Goal: Complete application form

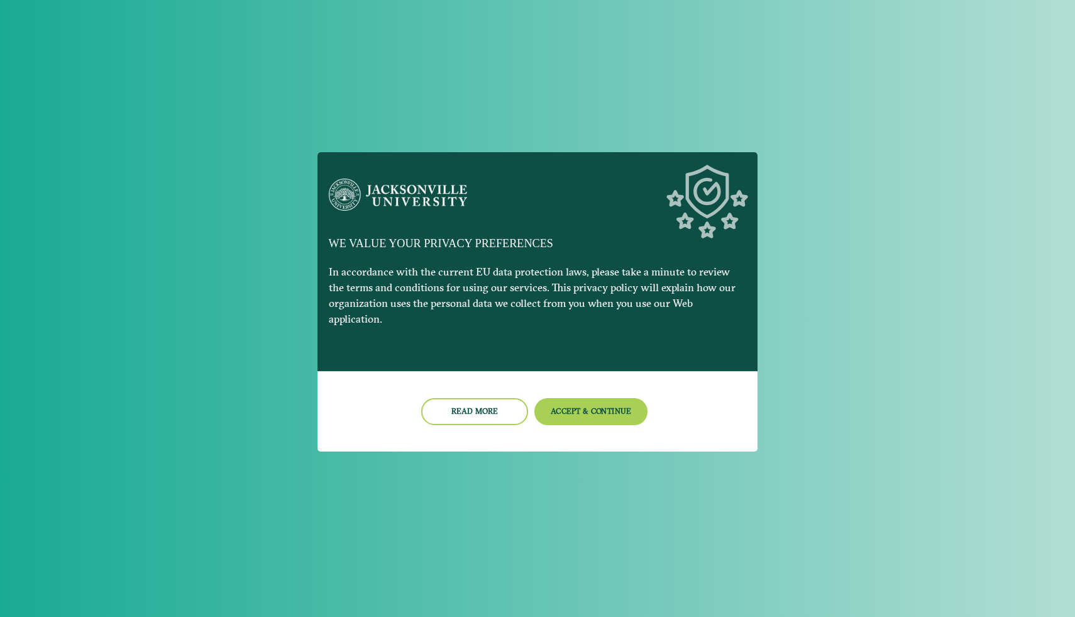
click at [598, 398] on button "Accept & Continue" at bounding box center [591, 411] width 114 height 27
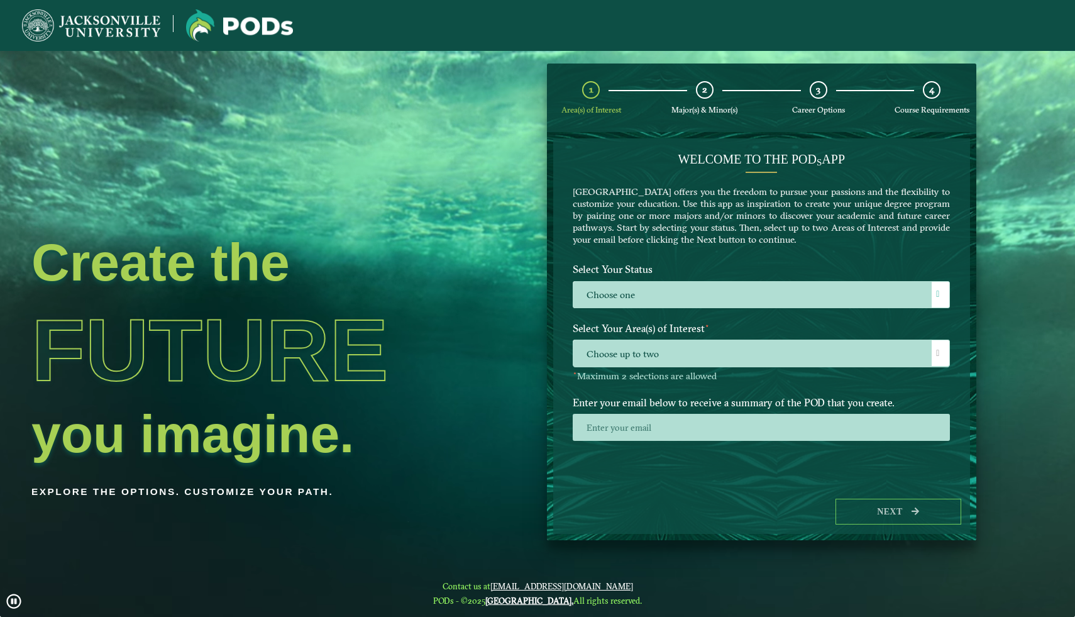
click at [710, 96] on div "2" at bounding box center [705, 90] width 18 height 18
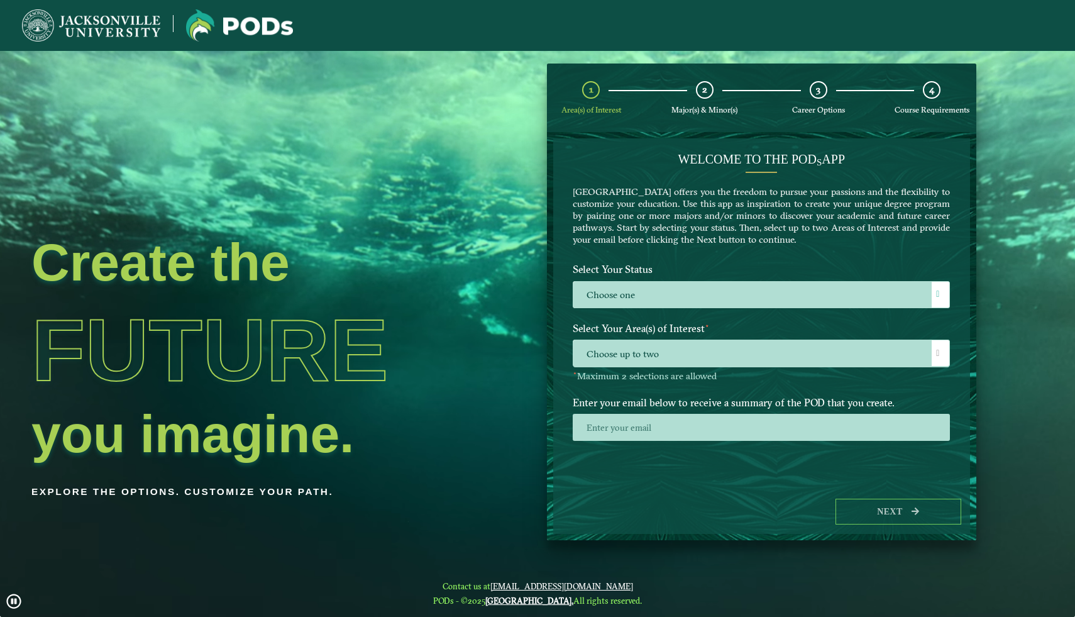
click at [705, 94] on span "2" at bounding box center [704, 90] width 5 height 12
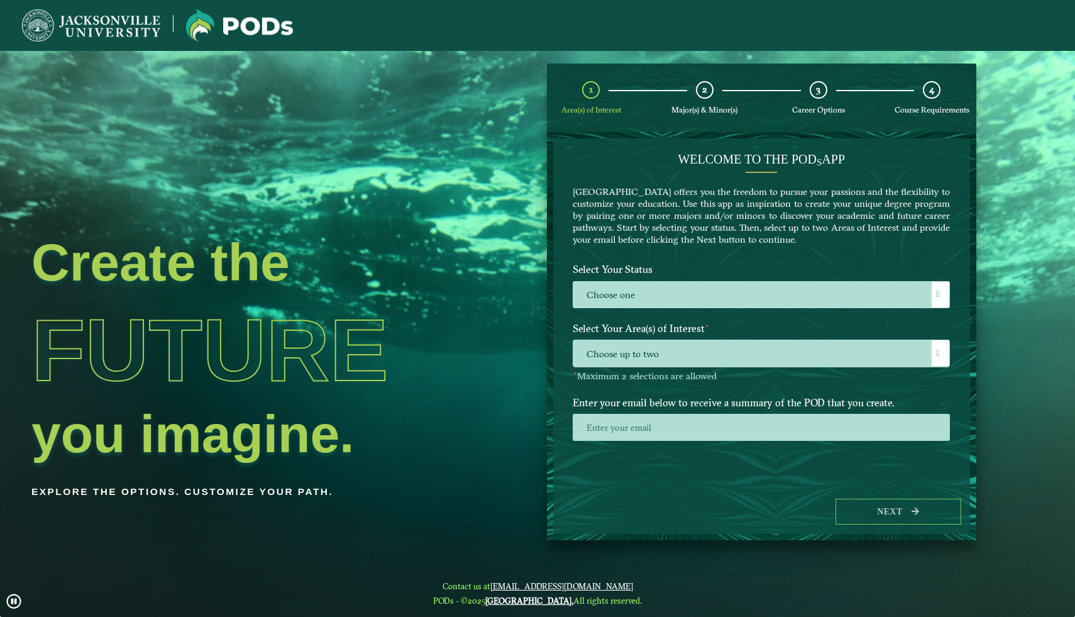
click at [124, 23] on img at bounding box center [91, 25] width 138 height 32
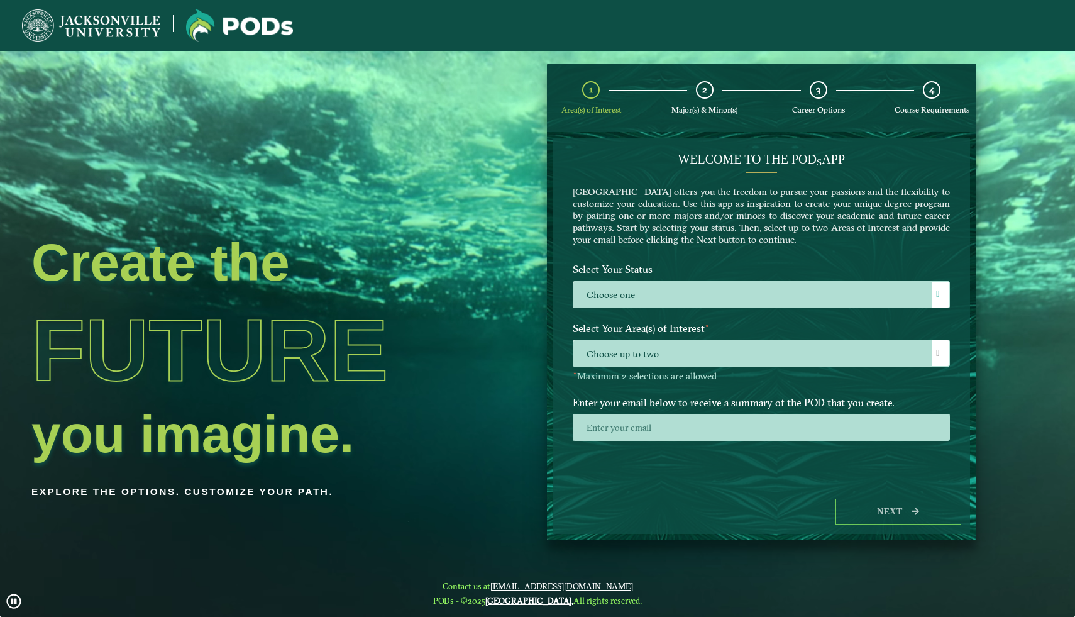
click at [235, 28] on img at bounding box center [239, 25] width 107 height 32
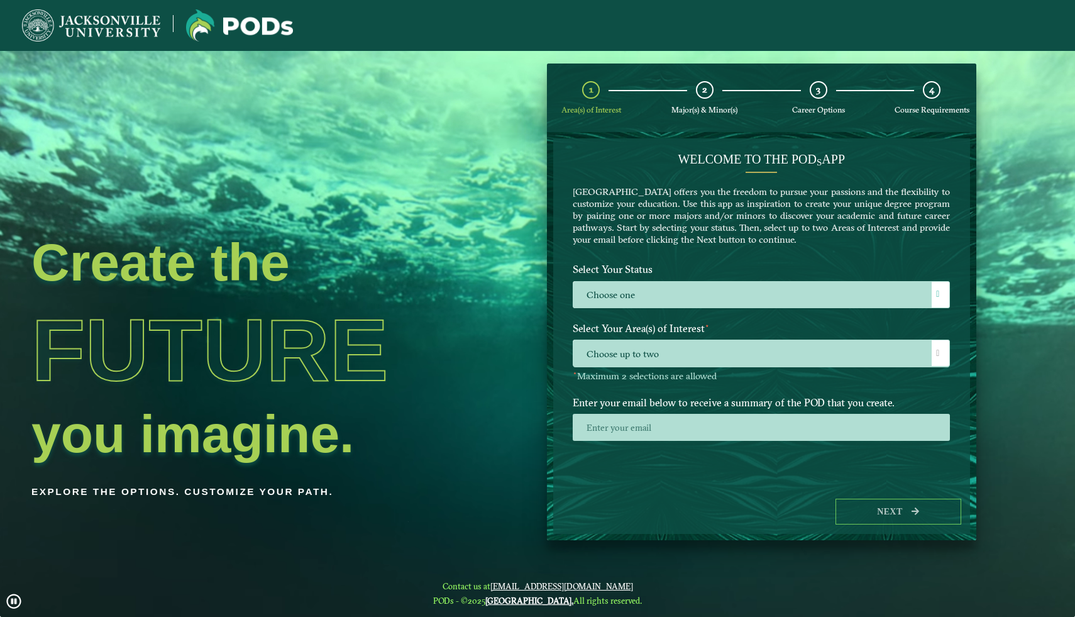
click at [702, 295] on label "Choose one" at bounding box center [761, 295] width 376 height 27
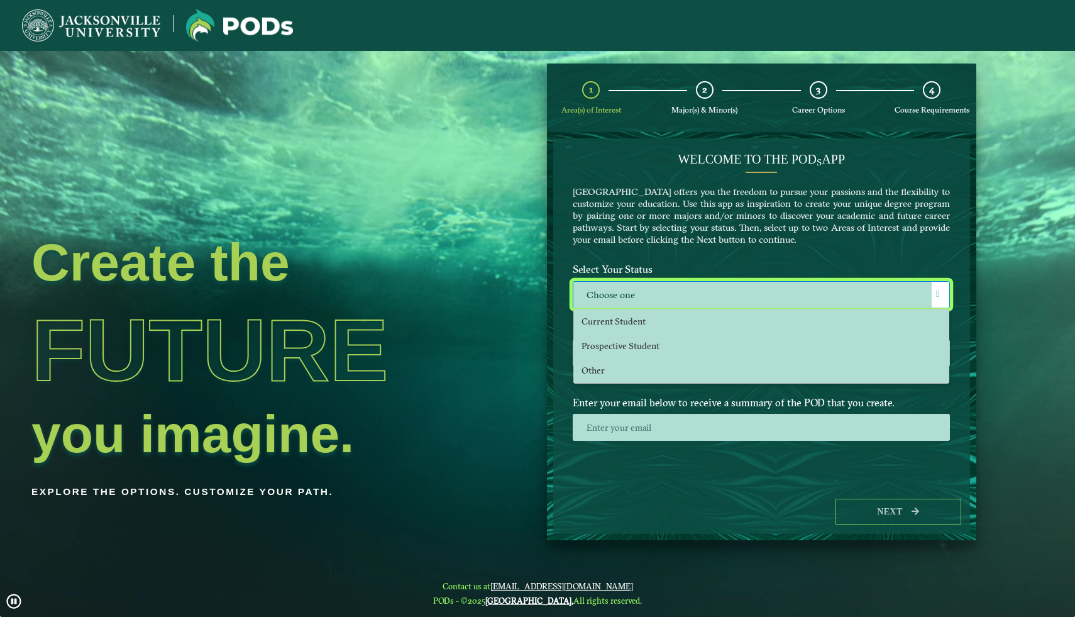
scroll to position [7, 52]
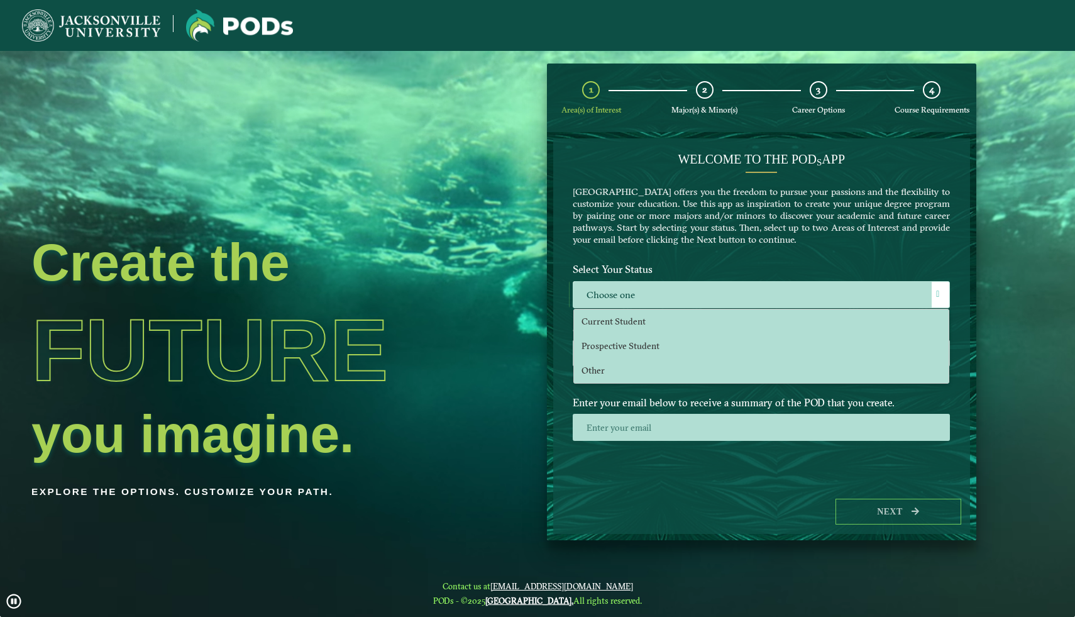
click at [626, 340] on span "Prospective Student" at bounding box center [621, 345] width 78 height 11
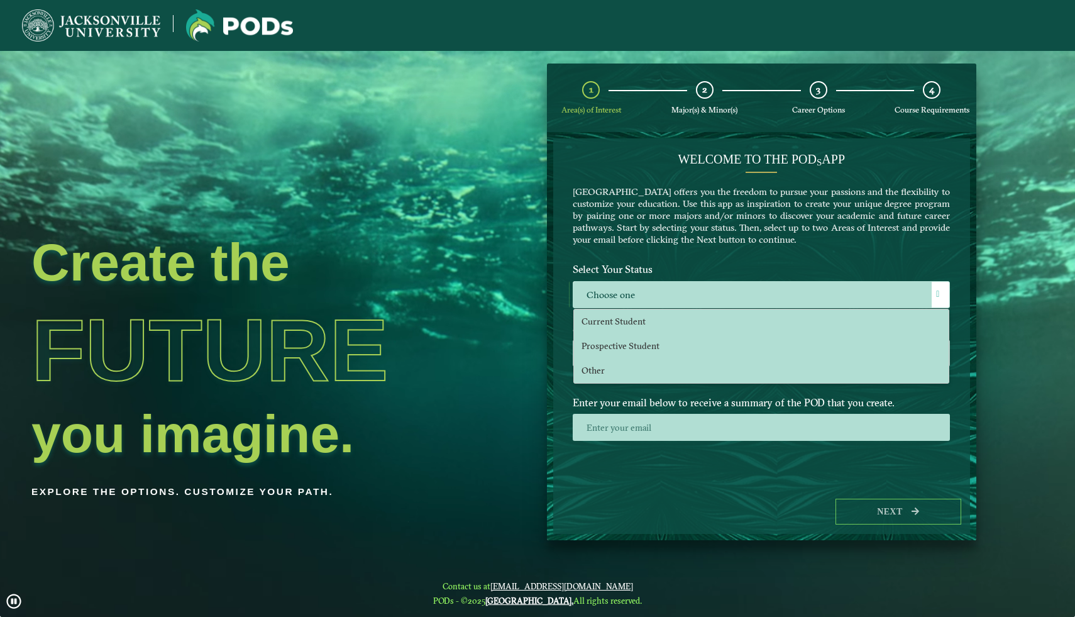
select select "[object Object]"
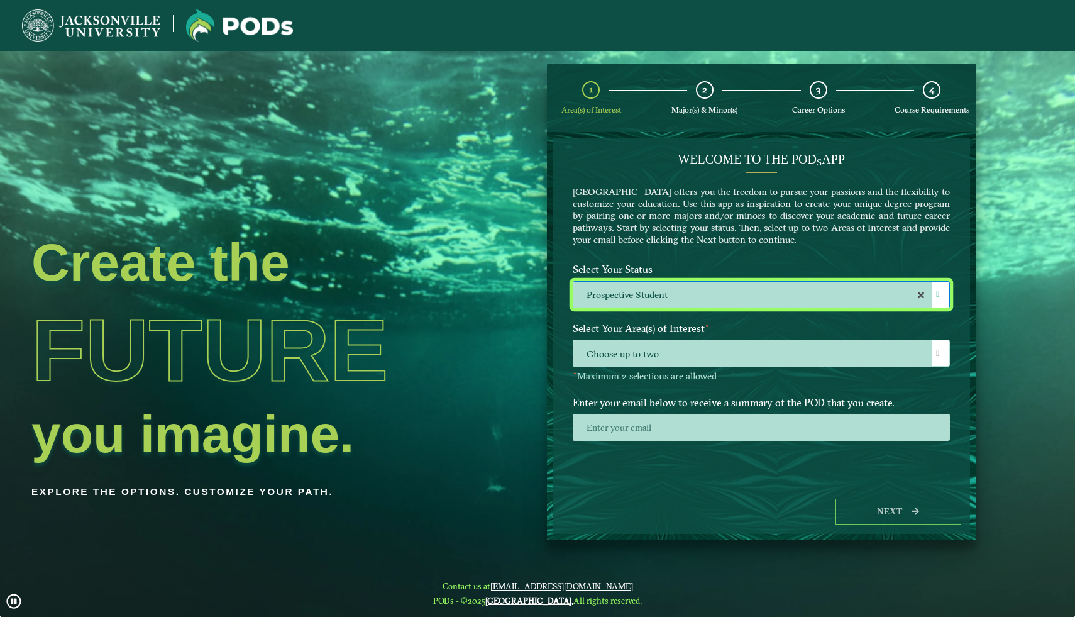
click at [644, 343] on span "Choose up to two" at bounding box center [761, 353] width 376 height 27
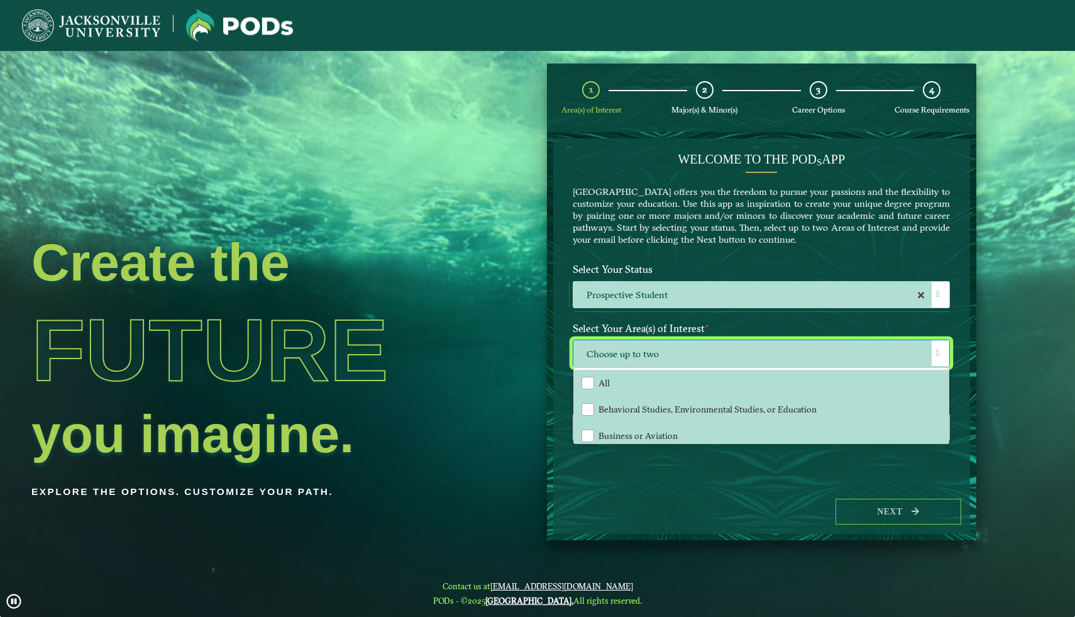
click at [607, 413] on li "Behavioral Studies, Environmental Studies, or Education" at bounding box center [761, 409] width 375 height 26
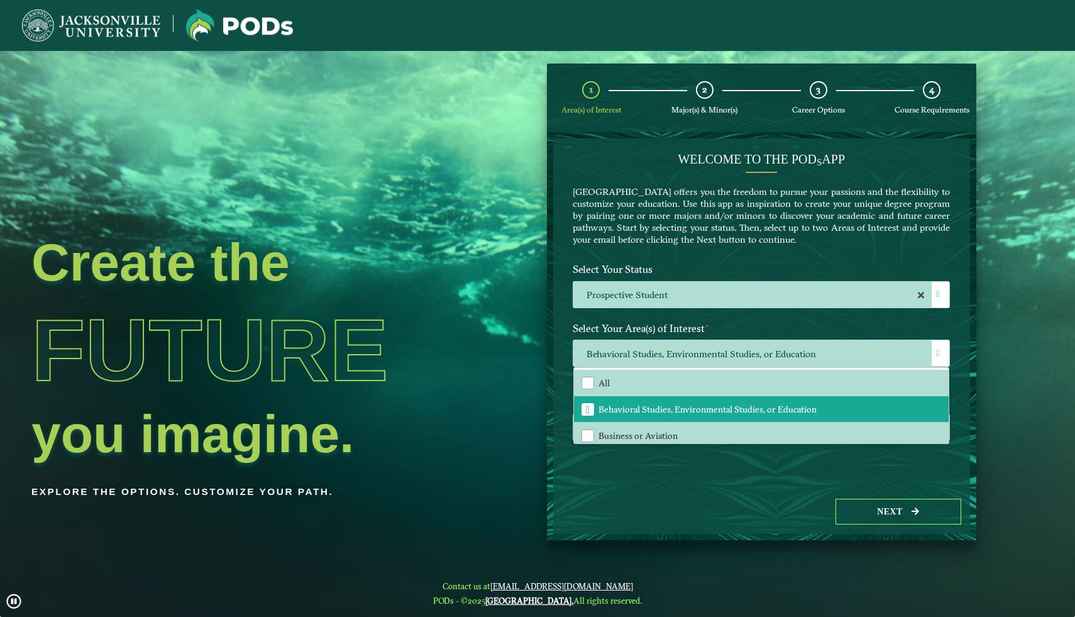
click at [610, 433] on span "Business or Aviation" at bounding box center [638, 435] width 79 height 11
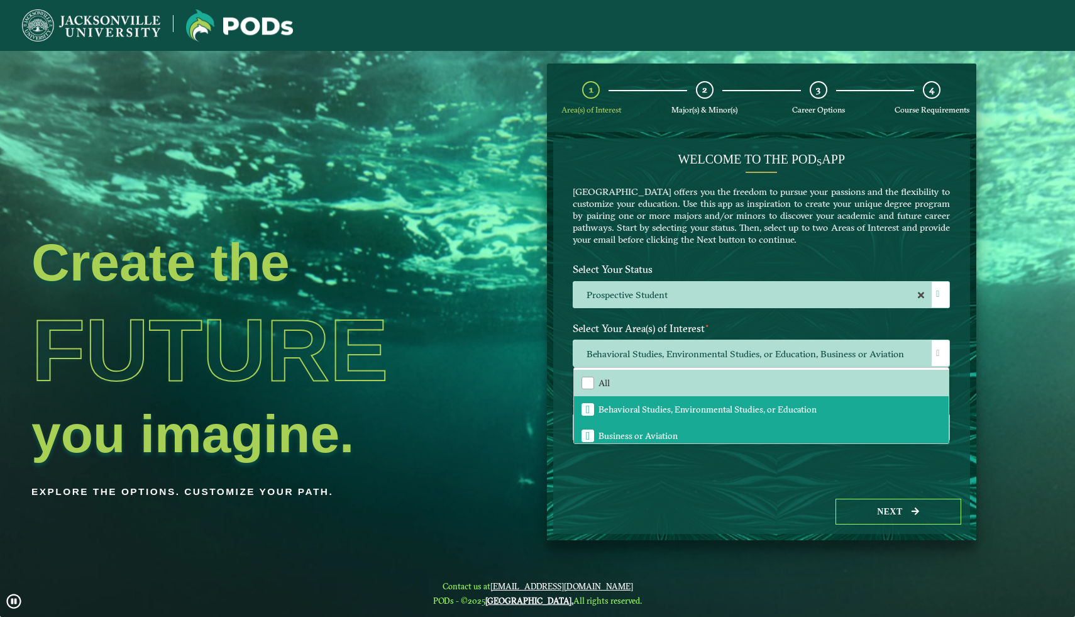
click at [856, 509] on button "Next" at bounding box center [899, 512] width 126 height 26
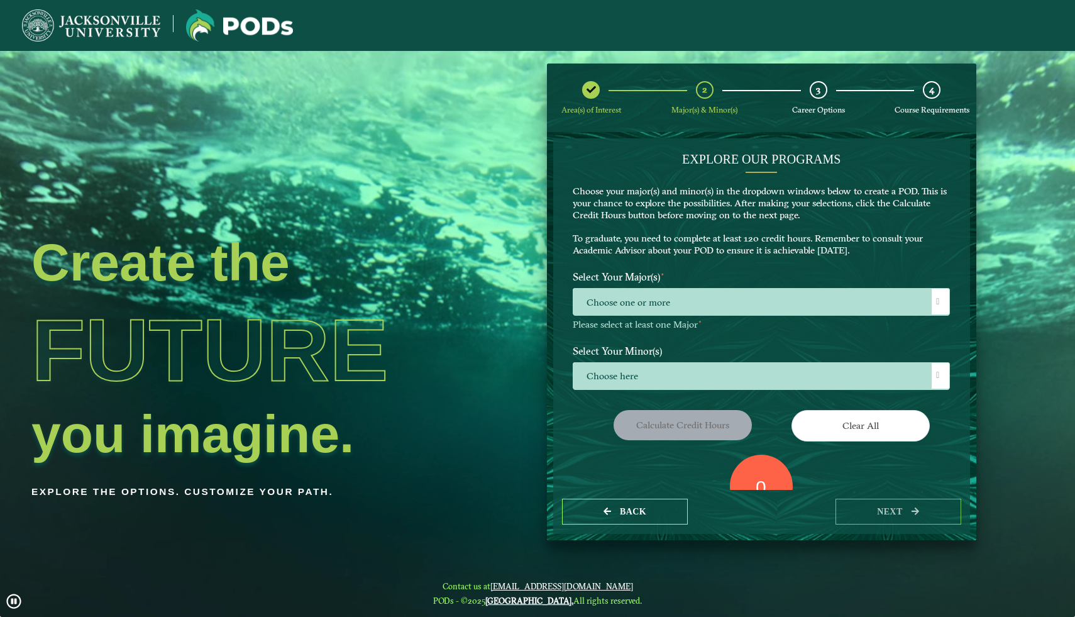
click at [717, 306] on span "Choose one or more" at bounding box center [761, 302] width 376 height 27
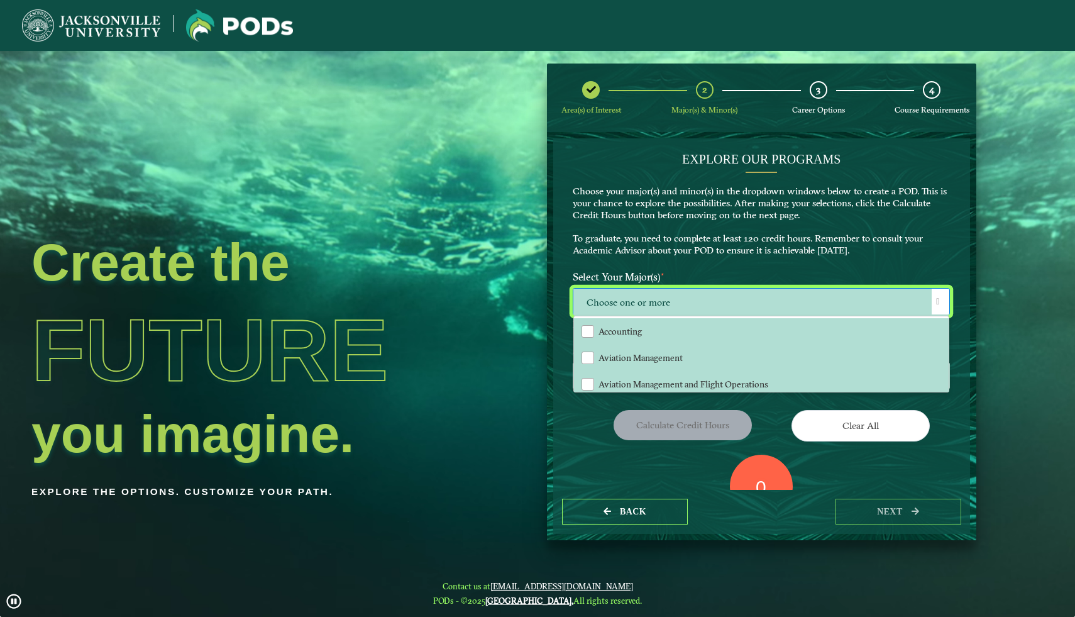
click at [651, 350] on li "Aviation Management" at bounding box center [761, 358] width 375 height 26
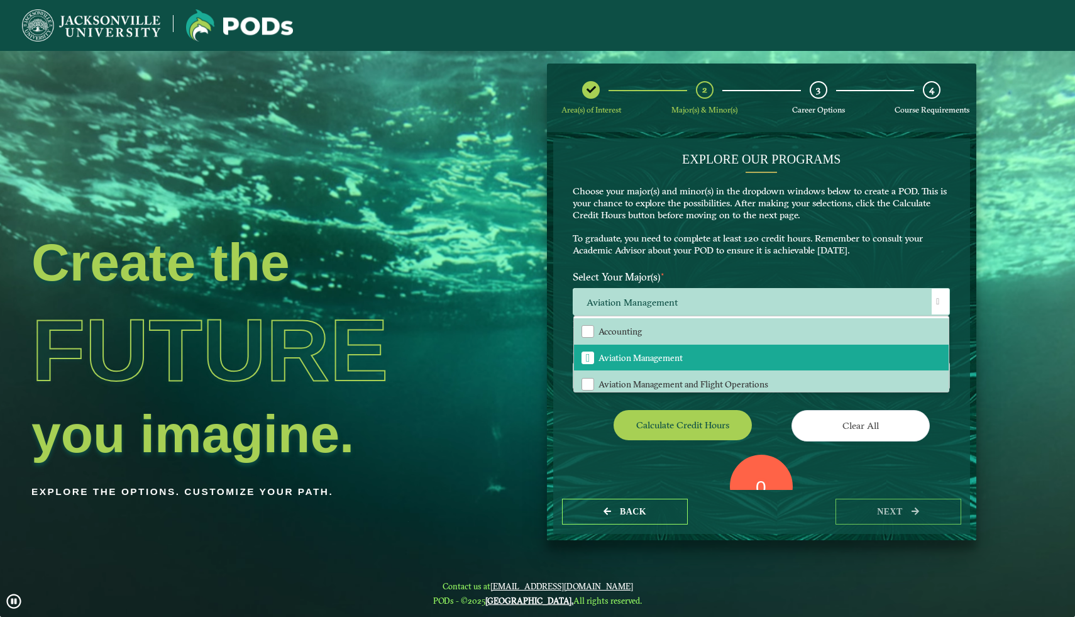
click at [650, 370] on li "Aviation Management and Flight Operations" at bounding box center [761, 383] width 375 height 26
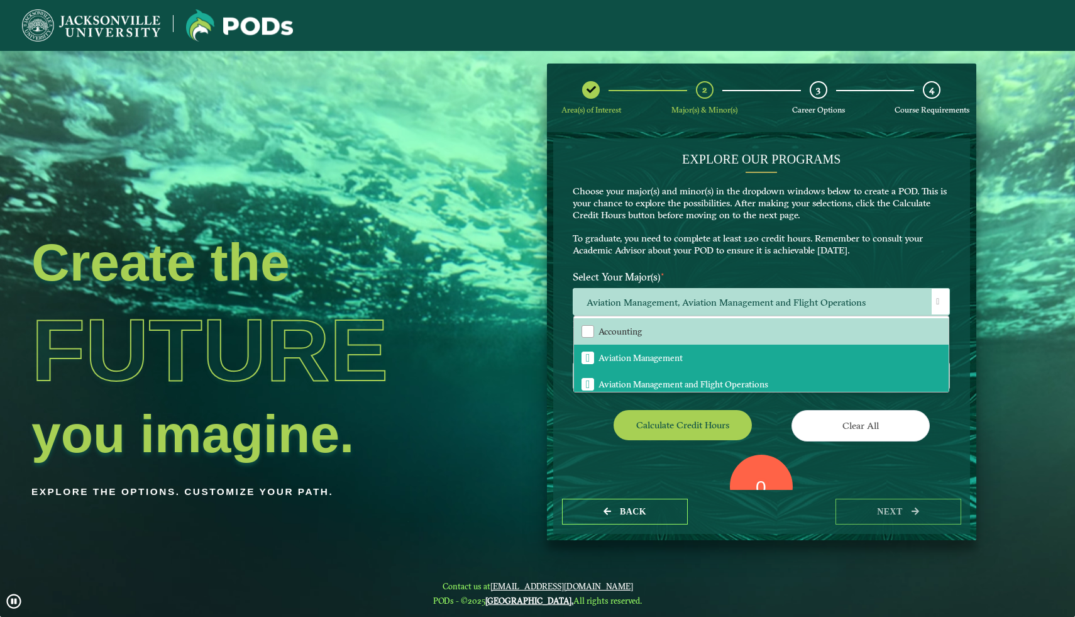
click at [576, 414] on div "Calculate credit hours" at bounding box center [662, 427] width 198 height 35
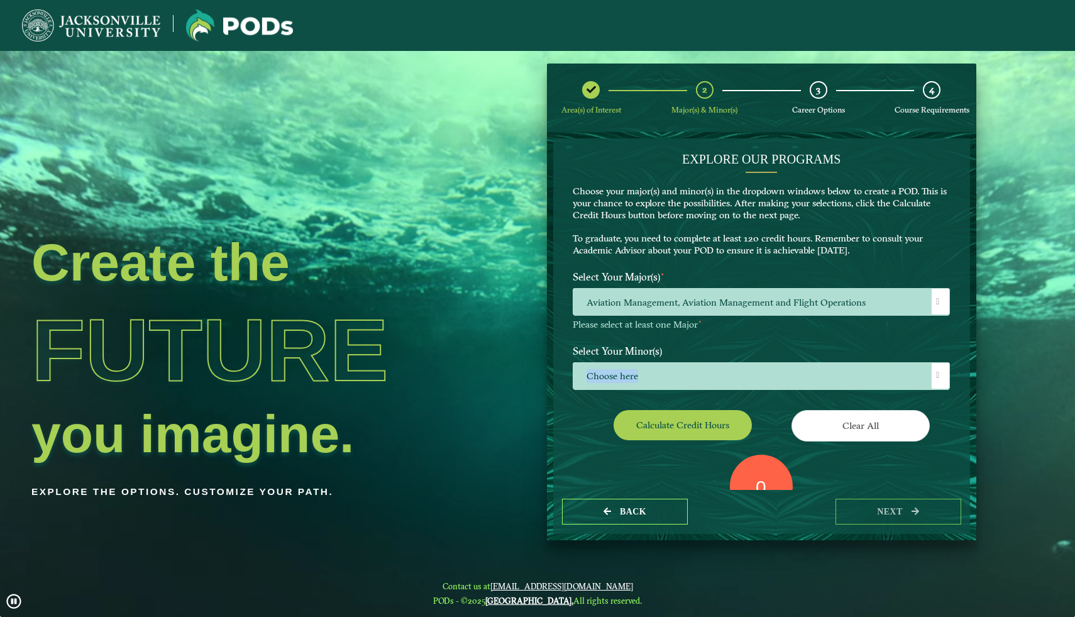
click at [643, 369] on span "Choose here" at bounding box center [761, 376] width 376 height 27
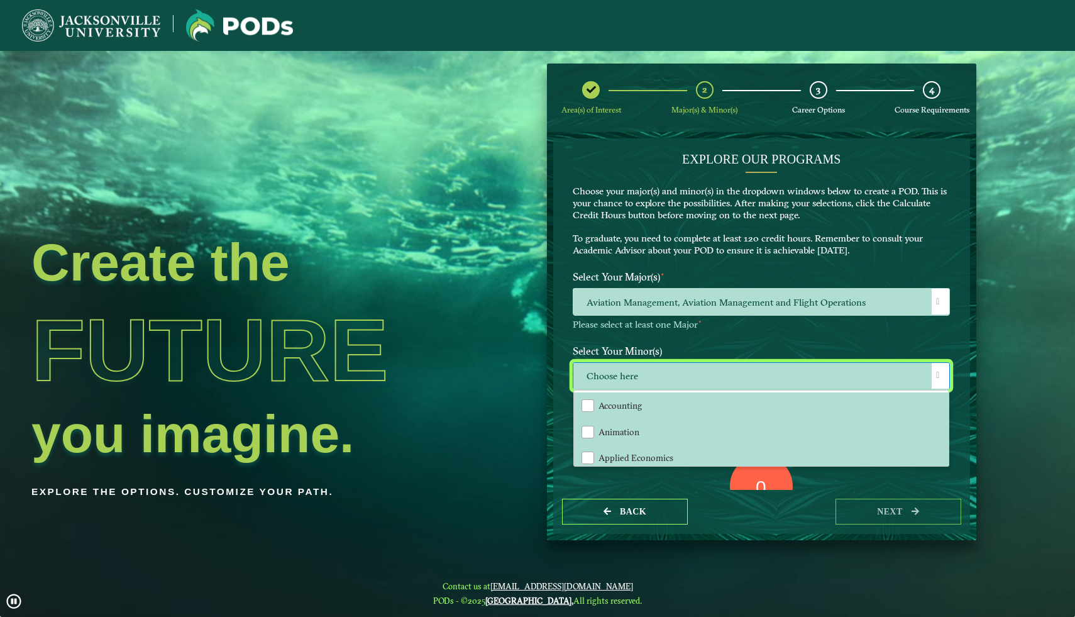
click at [600, 416] on li "Accounting" at bounding box center [761, 405] width 375 height 26
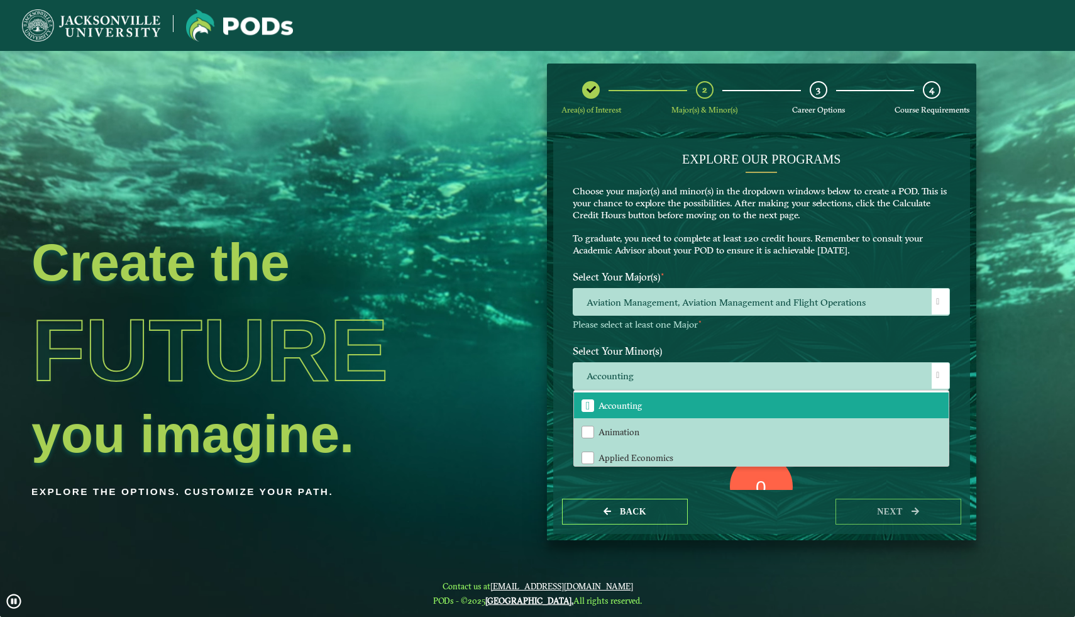
click at [599, 429] on span "Animation" at bounding box center [619, 431] width 41 height 11
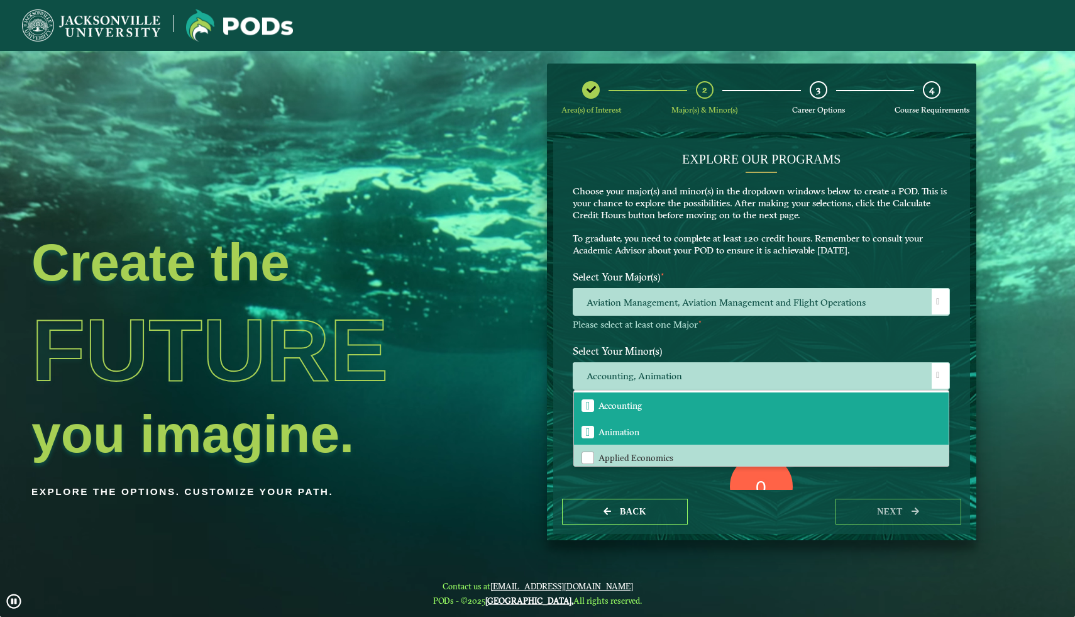
click at [553, 419] on div "EXPLORE OUR PROGRAMS Choose your major(s) and minor(s) in the dropdown windows …" at bounding box center [761, 313] width 417 height 351
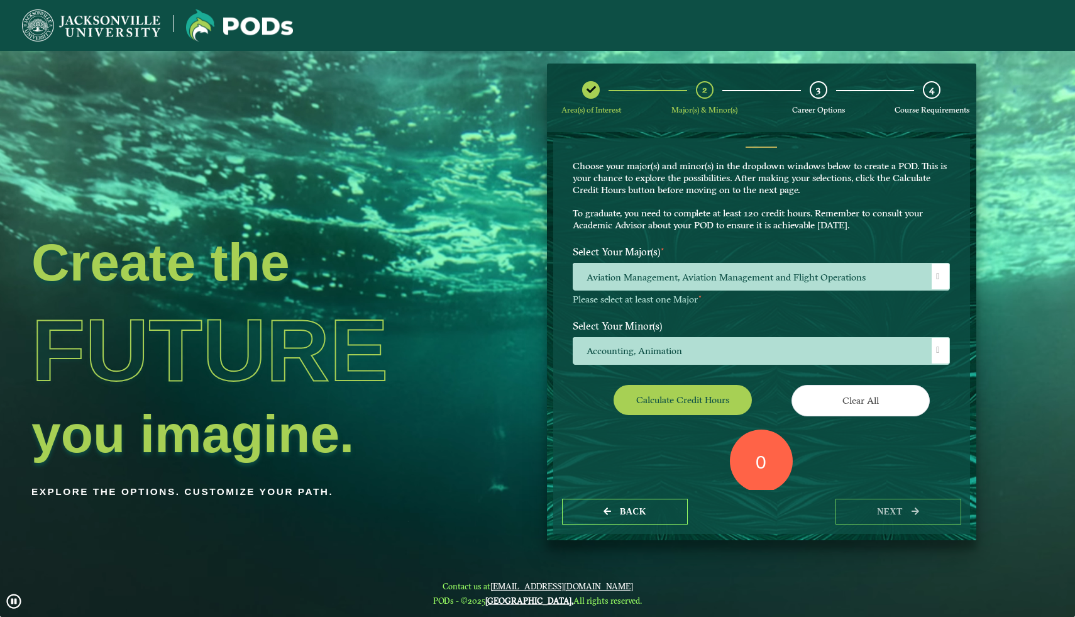
scroll to position [27, 0]
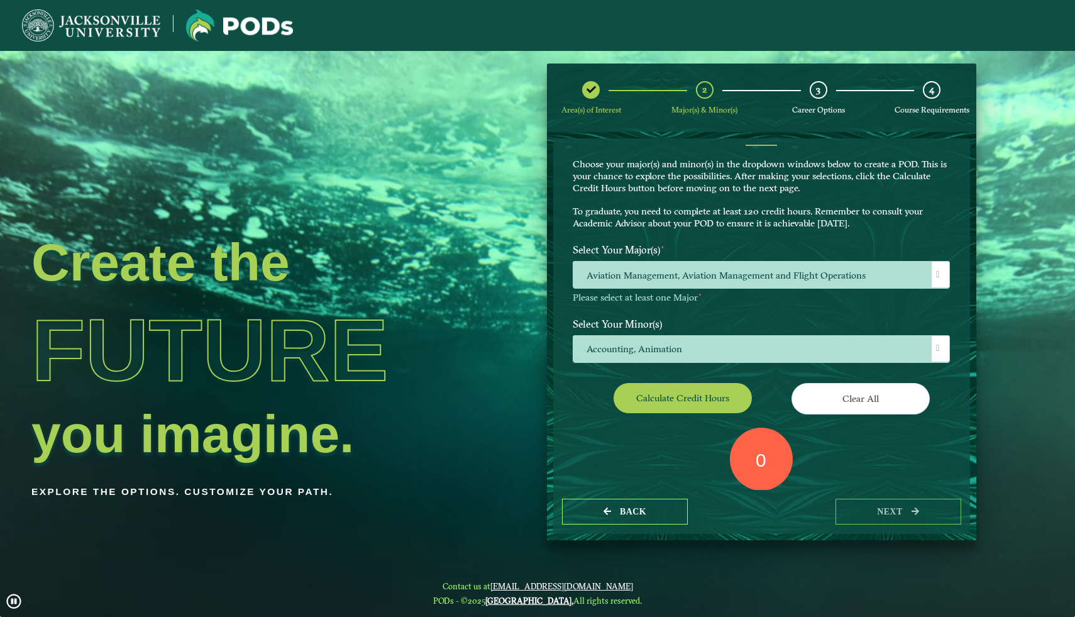
click at [704, 408] on button "Calculate credit hours" at bounding box center [683, 398] width 138 height 30
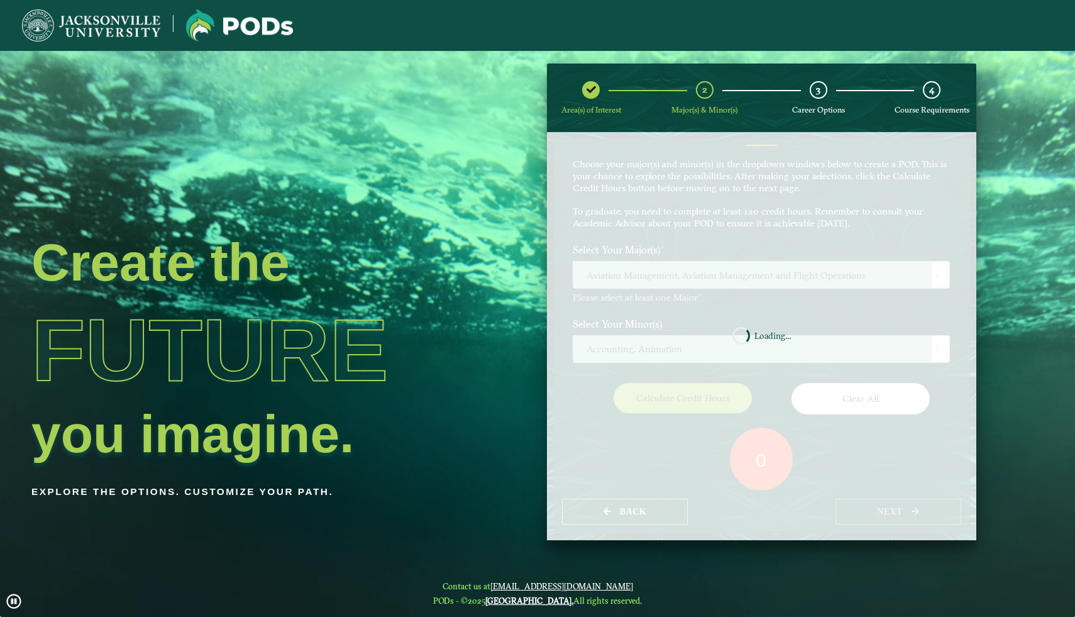
scroll to position [47, 0]
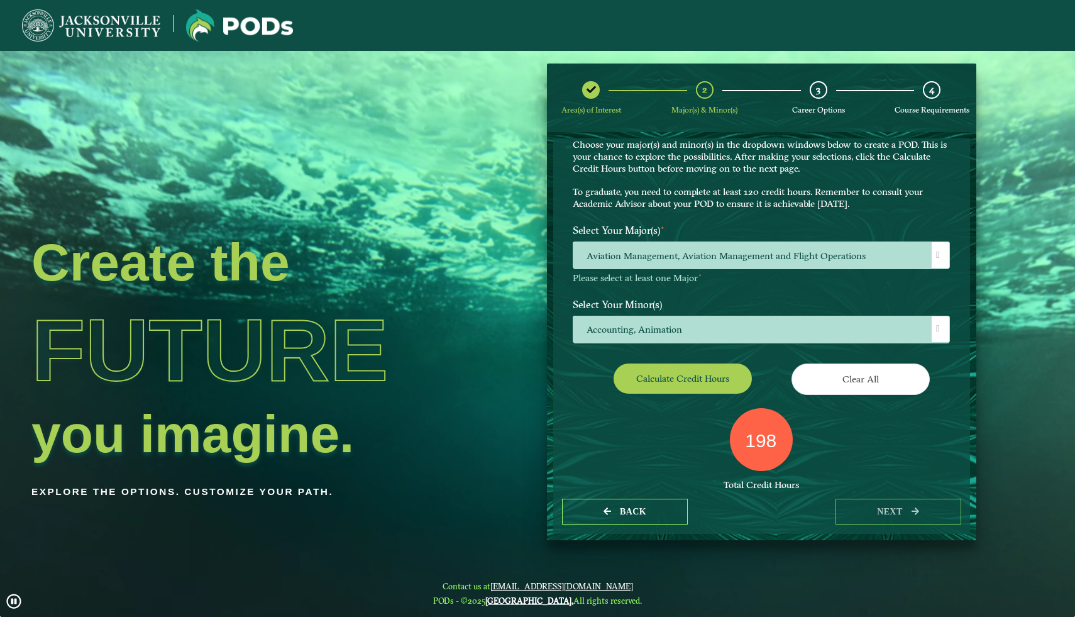
click at [762, 446] on label "198" at bounding box center [760, 441] width 31 height 24
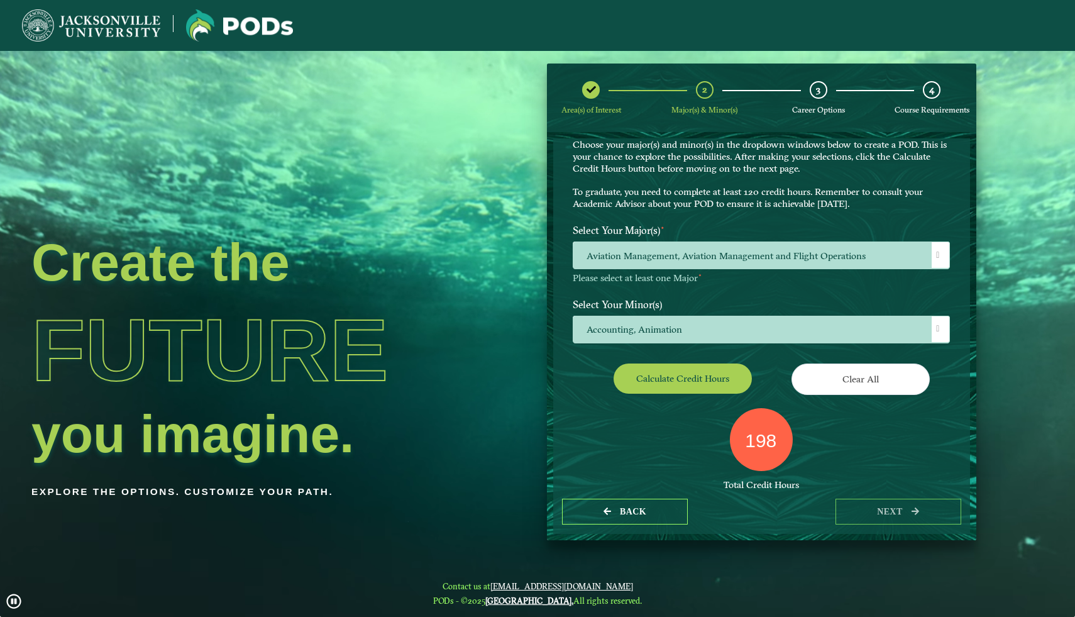
click at [671, 314] on label "Select Your Minor(s)" at bounding box center [761, 303] width 396 height 23
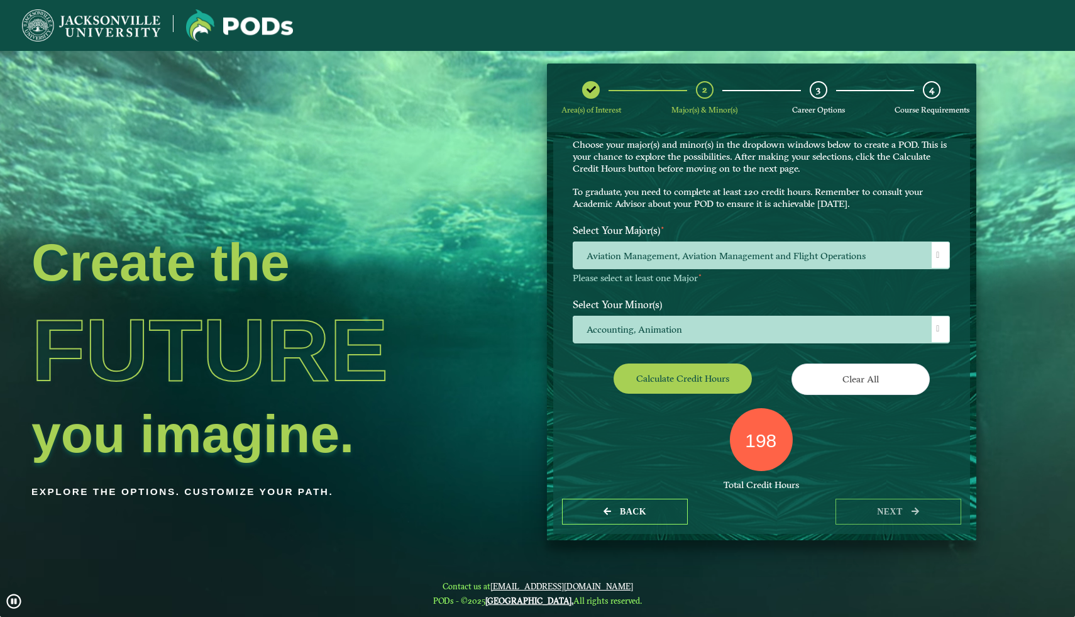
click at [656, 326] on span "Accounting, Animation" at bounding box center [761, 329] width 376 height 27
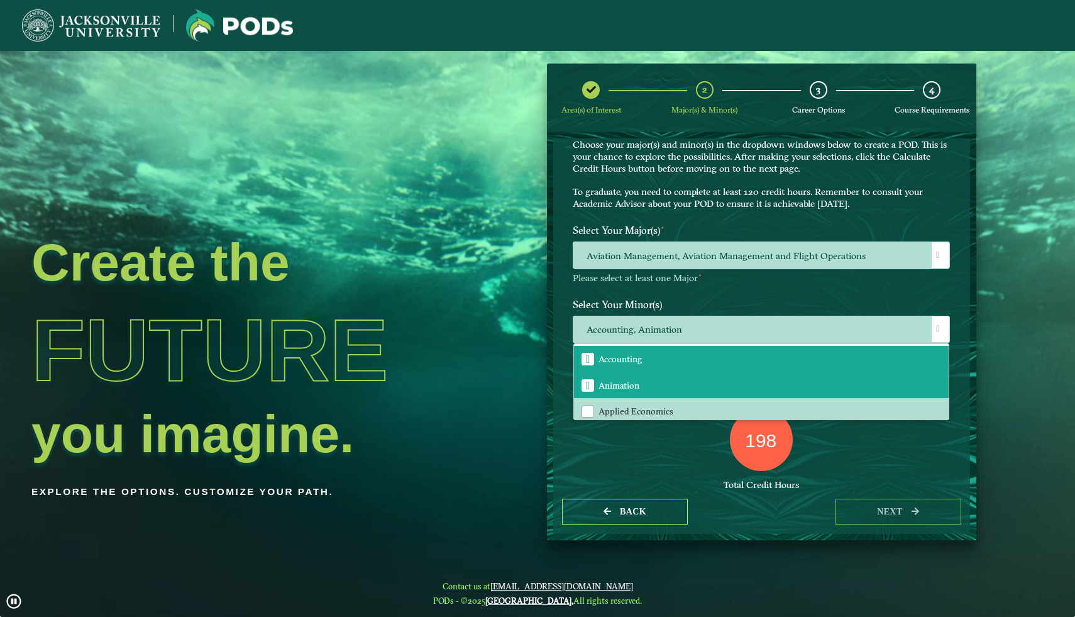
click at [593, 381] on li "Animation" at bounding box center [761, 385] width 375 height 26
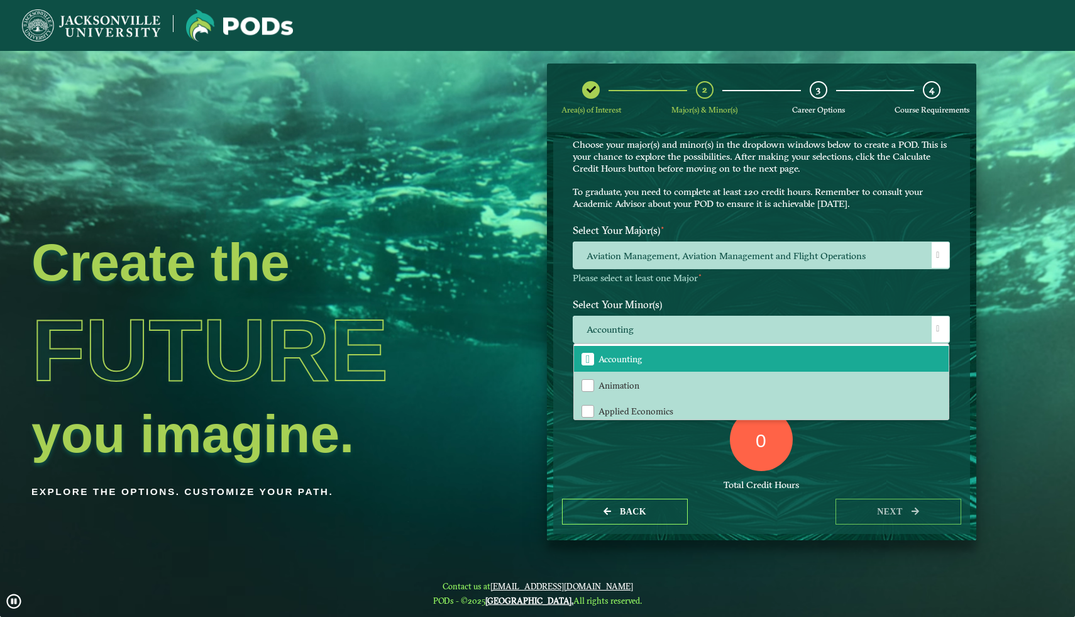
click at [582, 407] on div "Applied Economics" at bounding box center [588, 411] width 13 height 13
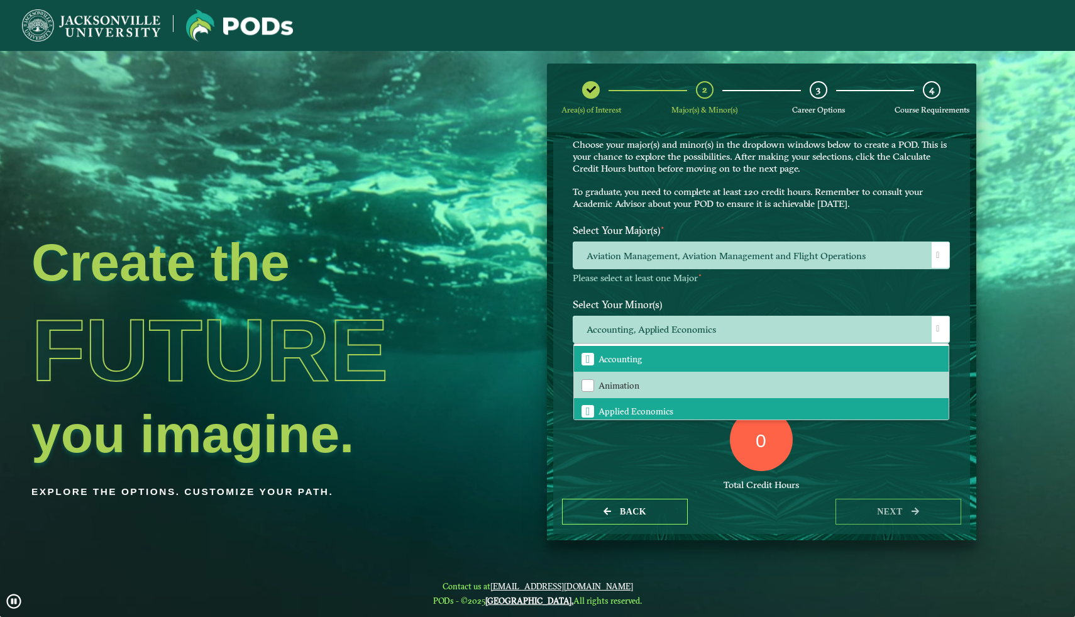
click at [618, 429] on div "0 Total Credit Hours" at bounding box center [761, 461] width 396 height 107
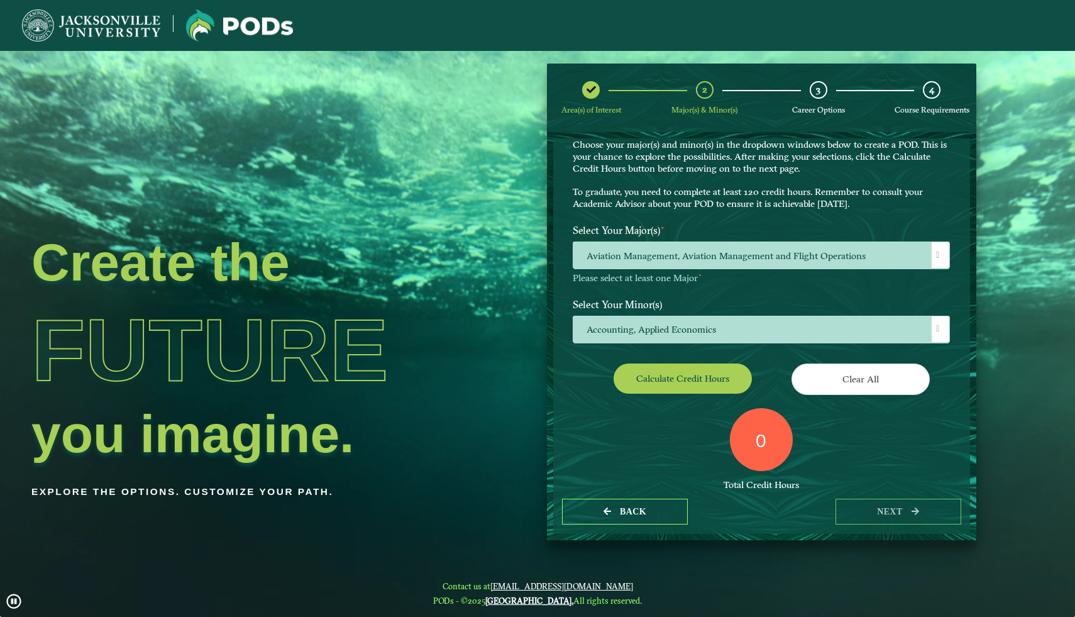
click at [650, 380] on button "Calculate credit hours" at bounding box center [683, 378] width 138 height 30
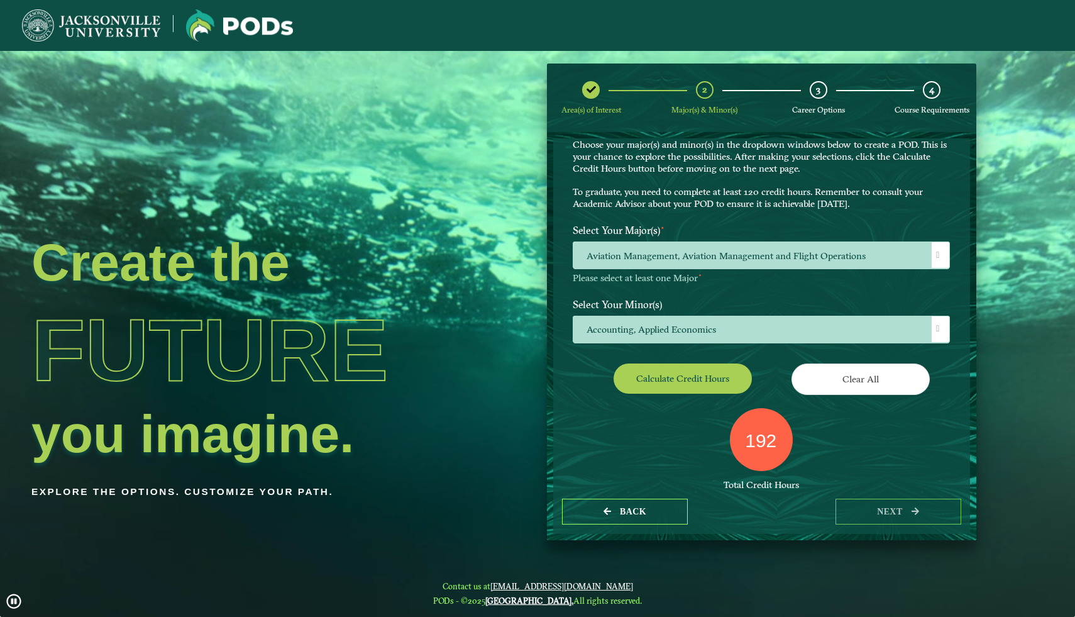
click at [631, 327] on span "Accounting, Applied Economics" at bounding box center [761, 329] width 376 height 27
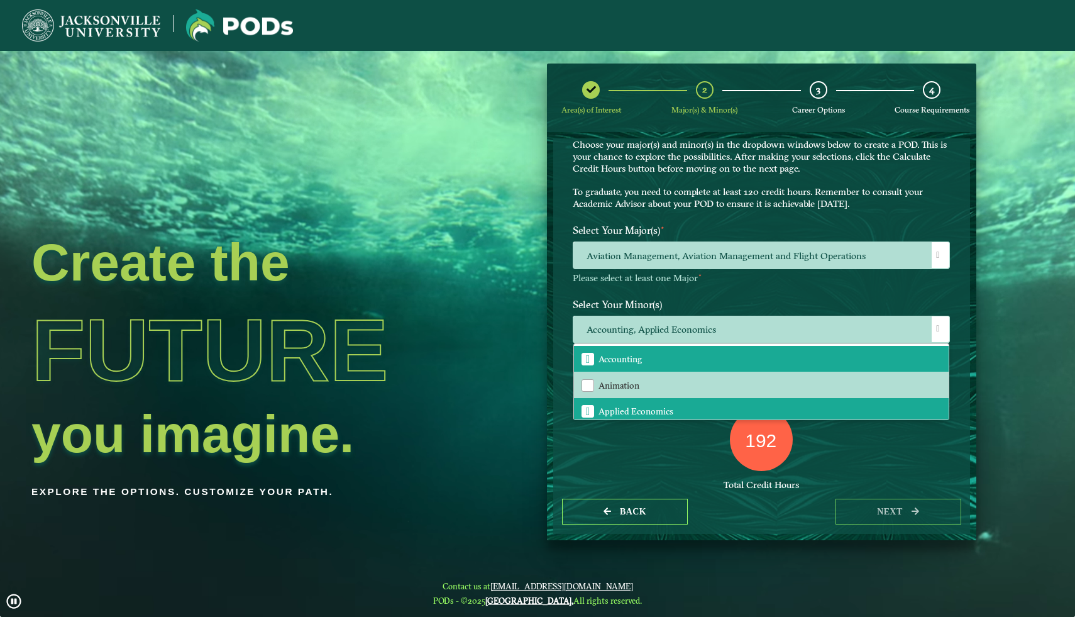
click at [586, 410] on span "Applied Economics" at bounding box center [588, 411] width 4 height 11
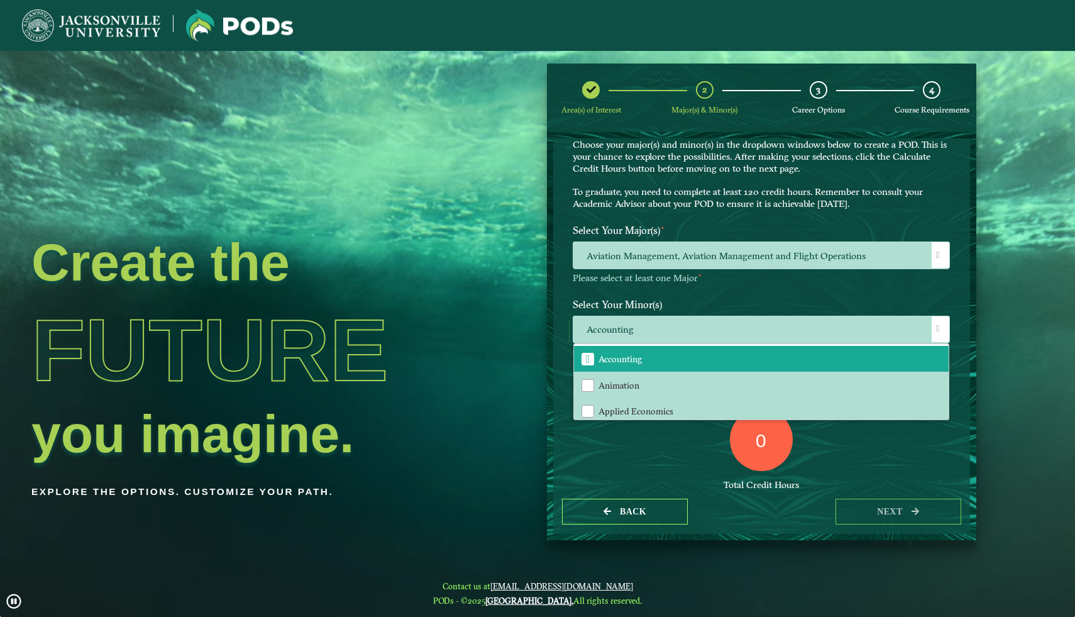
click at [585, 438] on div "0 Total Credit Hours" at bounding box center [761, 461] width 396 height 107
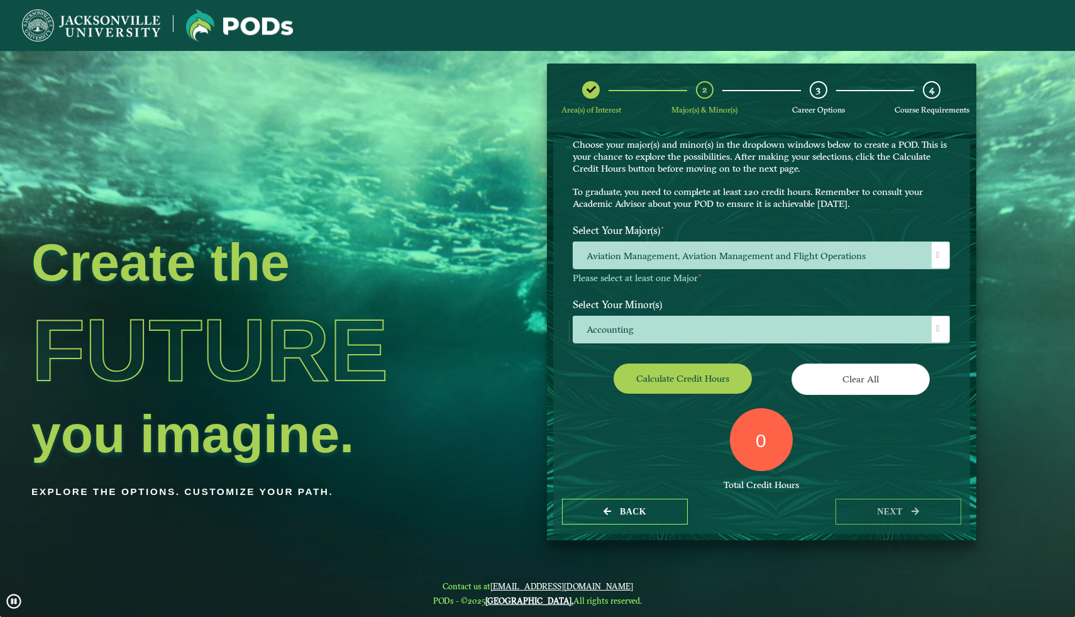
click at [680, 364] on button "Calculate credit hours" at bounding box center [683, 378] width 138 height 30
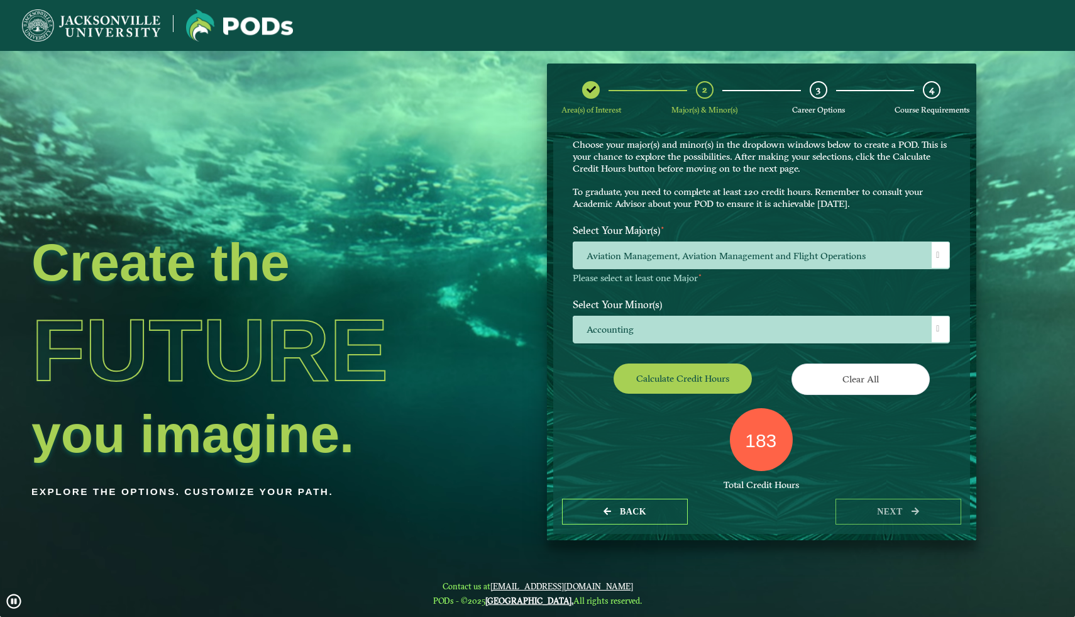
click at [654, 328] on span "Accounting" at bounding box center [761, 329] width 376 height 27
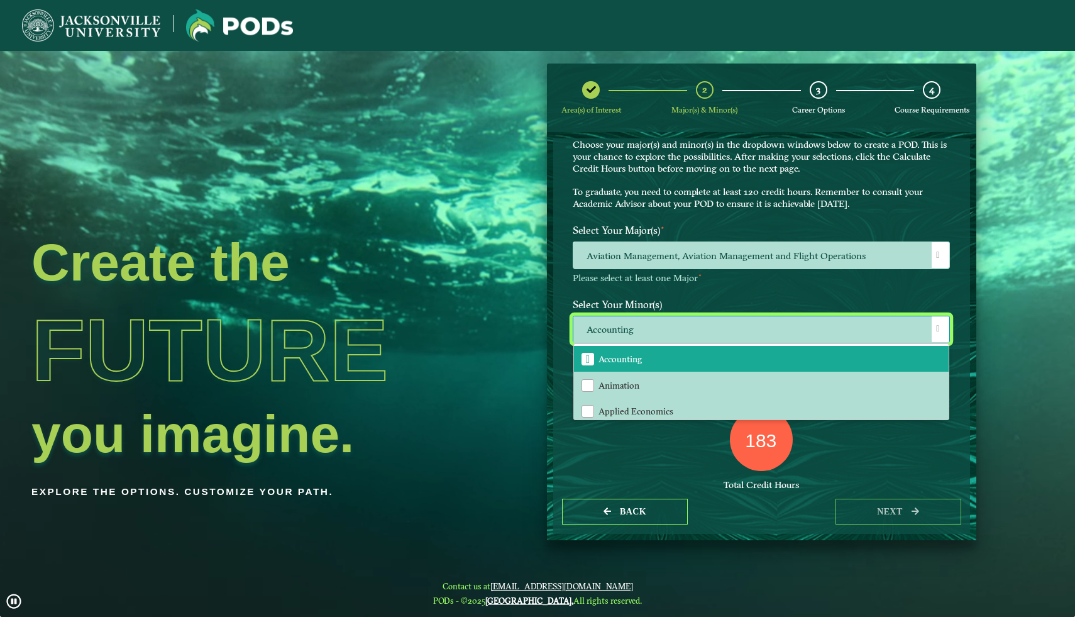
click at [586, 360] on span "Accounting" at bounding box center [588, 358] width 4 height 11
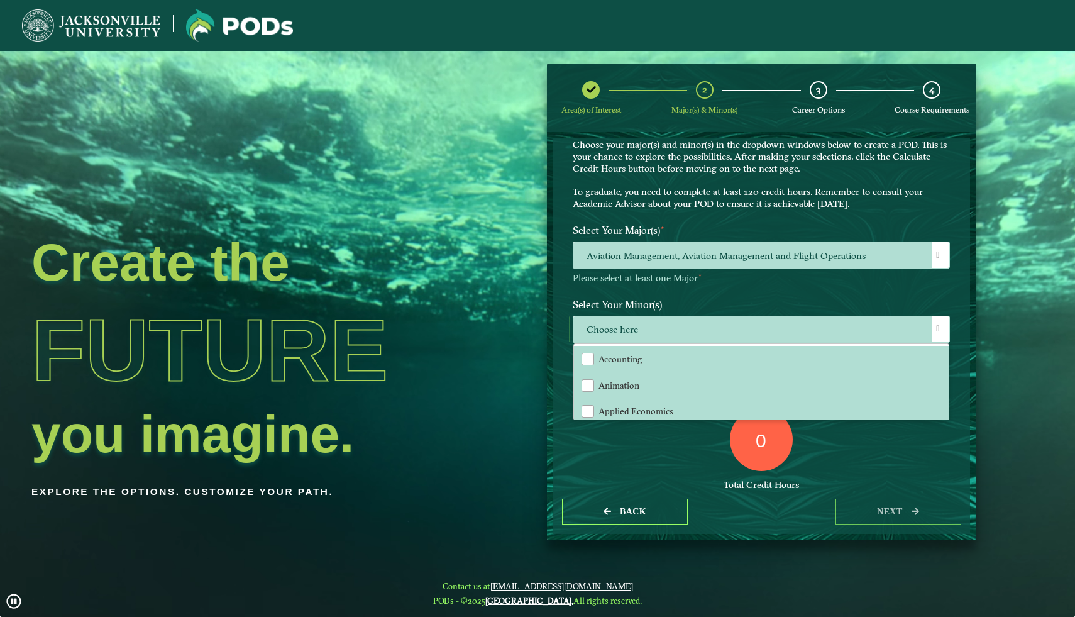
click at [583, 415] on div "Applied Economics" at bounding box center [588, 411] width 13 height 13
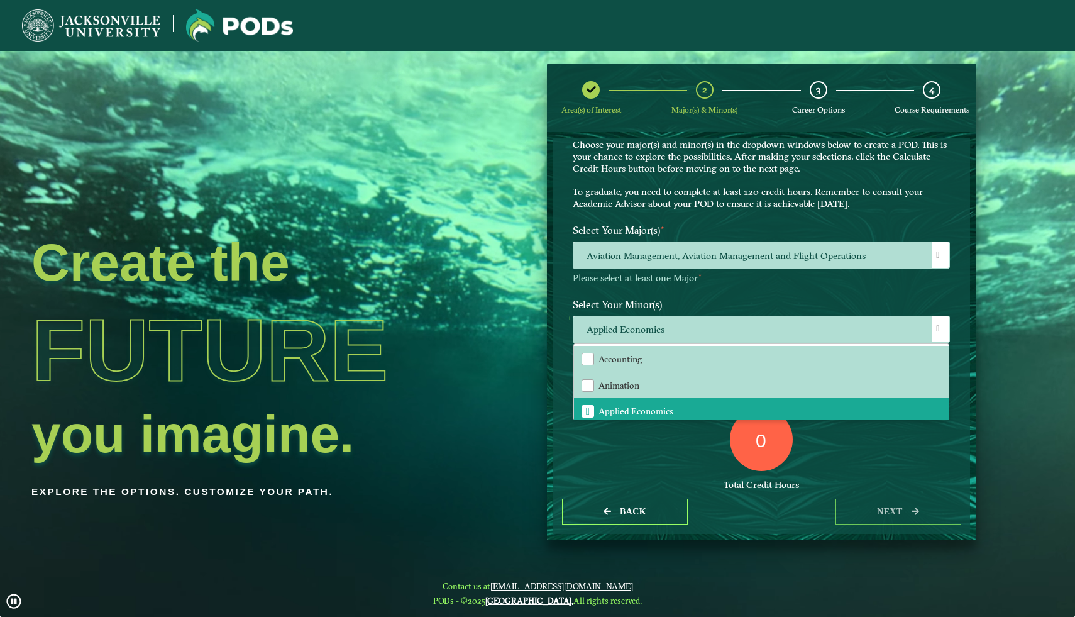
click at [731, 454] on div "0" at bounding box center [761, 439] width 63 height 63
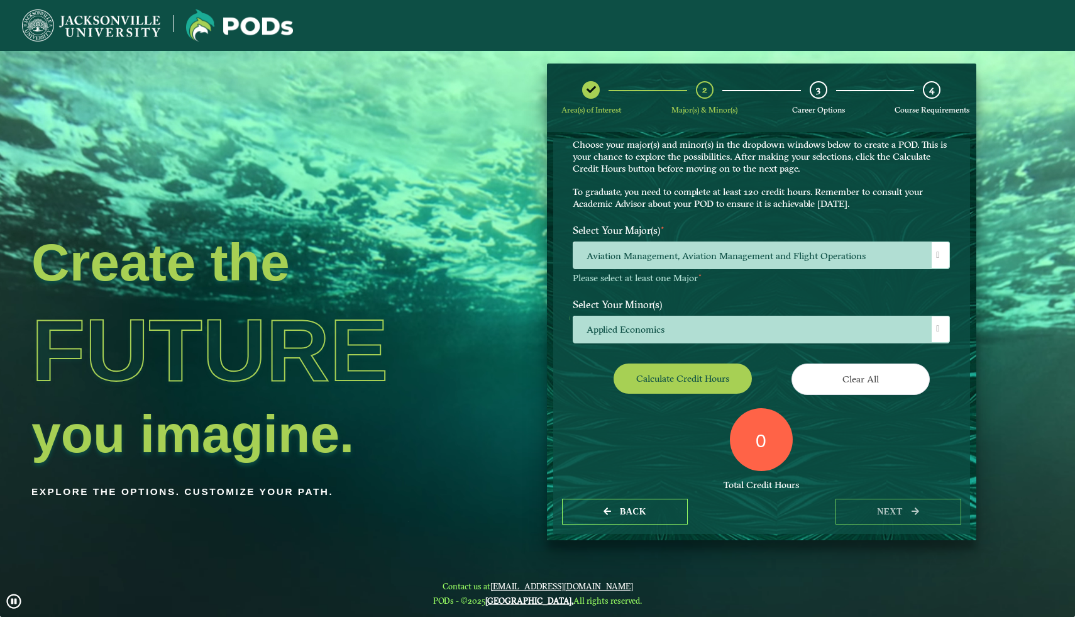
click at [609, 336] on span "Applied Economics" at bounding box center [761, 329] width 376 height 27
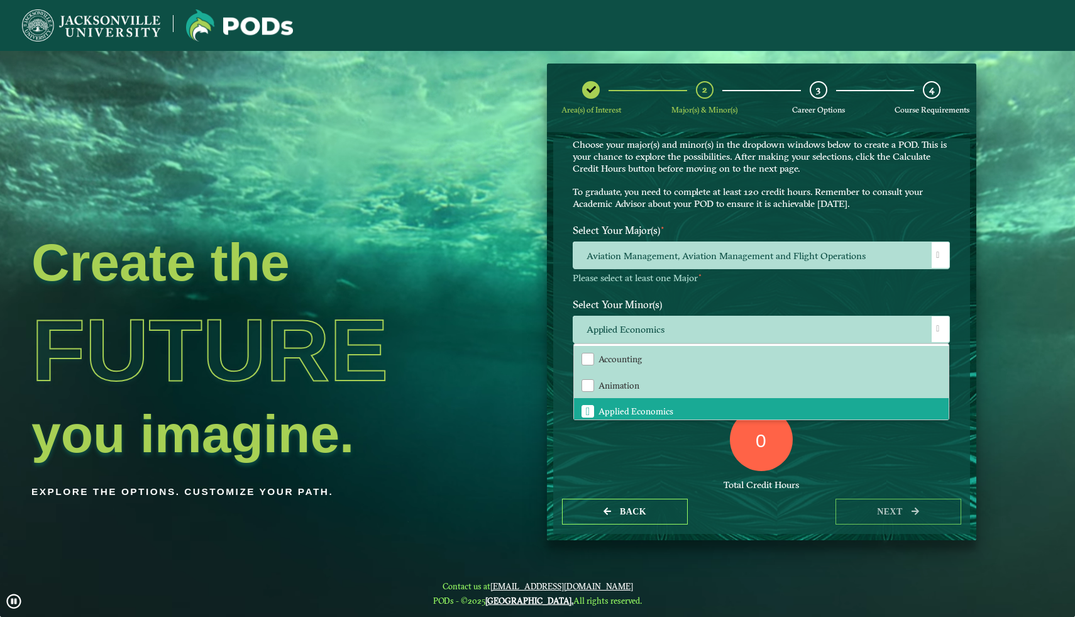
click at [590, 409] on span "Applied Economics" at bounding box center [588, 411] width 4 height 11
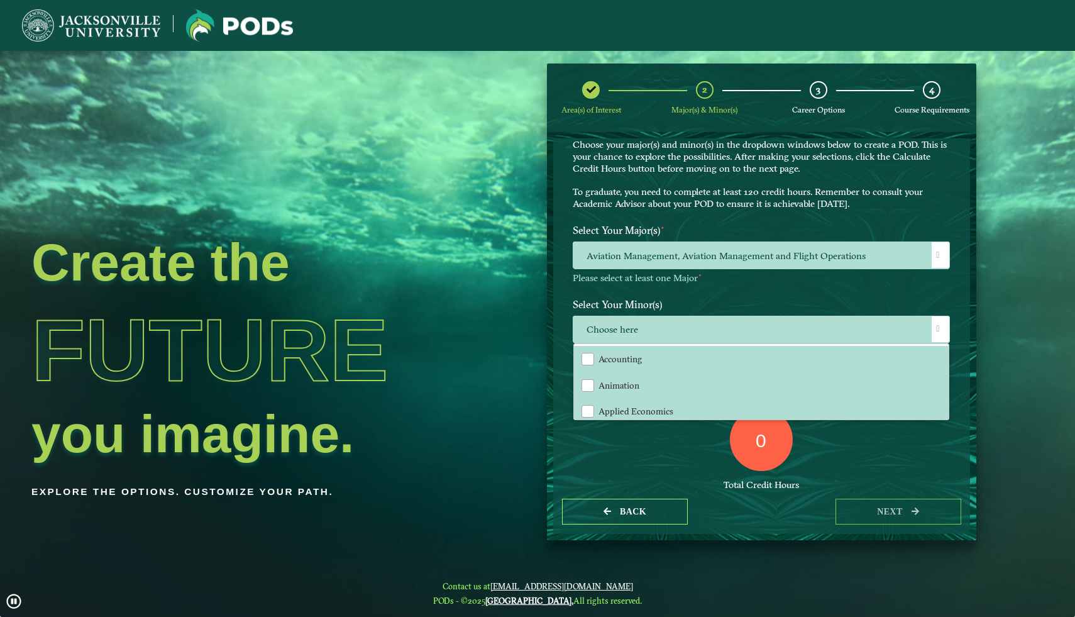
click at [590, 438] on div "0 Total Credit Hours" at bounding box center [761, 461] width 396 height 107
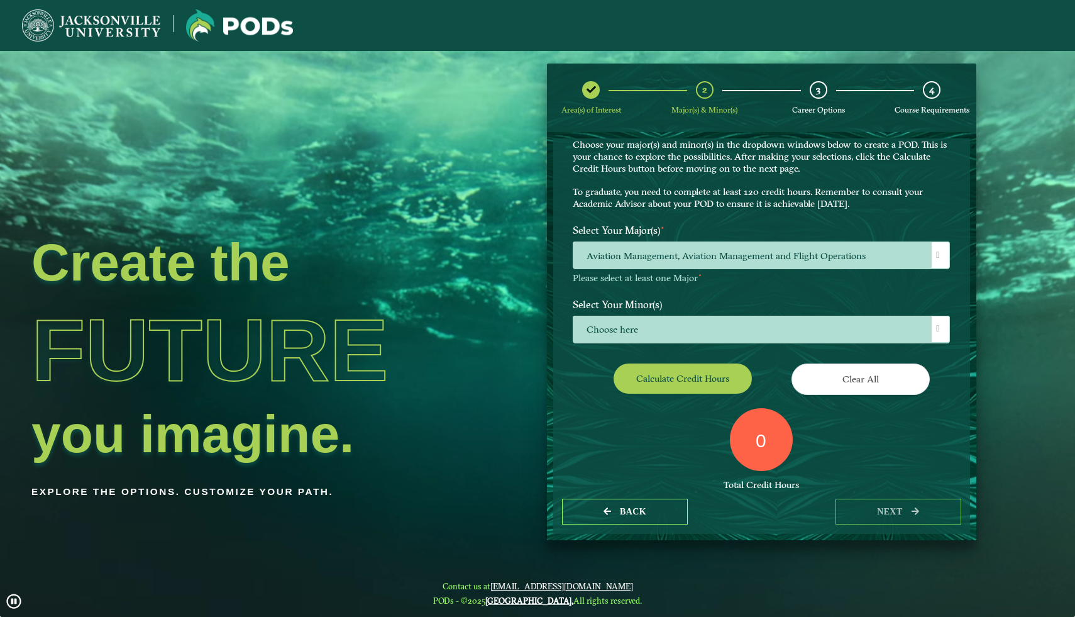
click at [679, 384] on button "Calculate credit hours" at bounding box center [683, 378] width 138 height 30
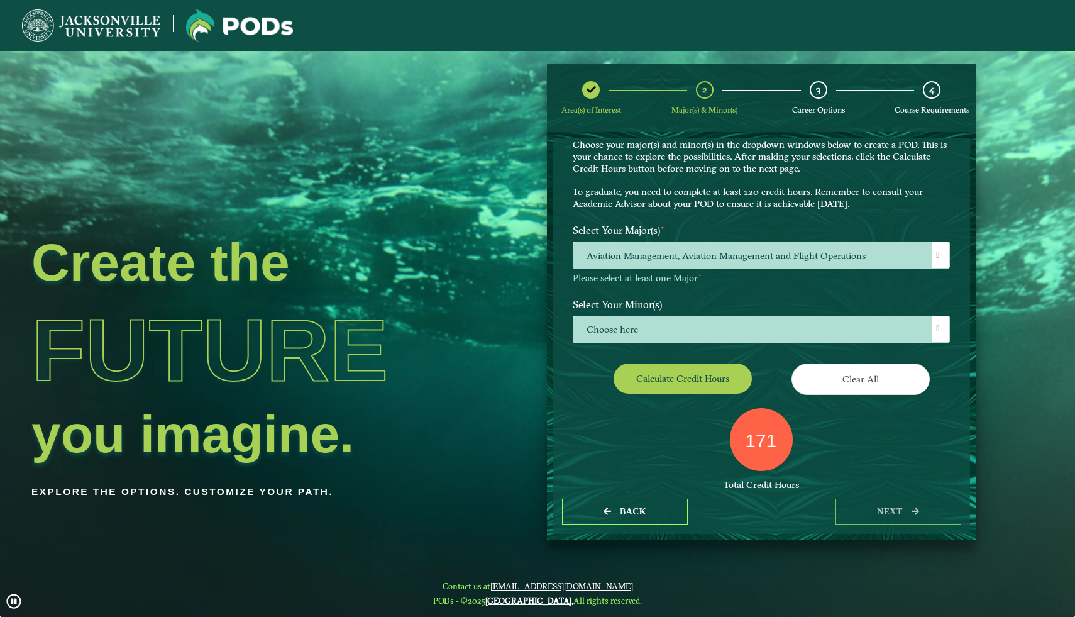
click at [667, 249] on span "Aviation Management, Aviation Management and Flight Operations" at bounding box center [761, 255] width 376 height 27
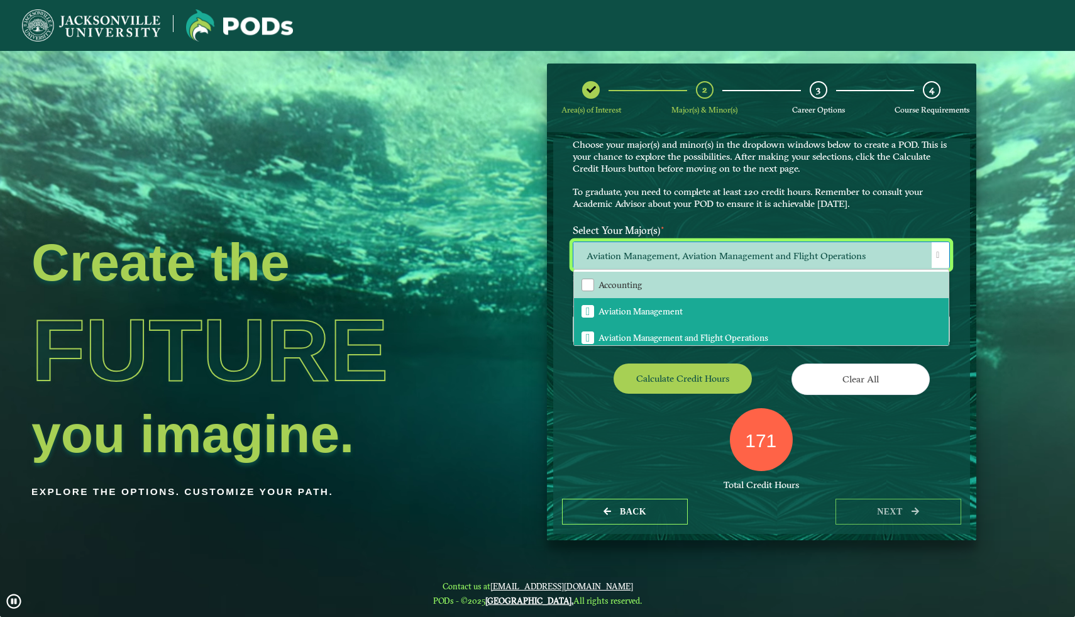
click at [586, 306] on span "Aviation Management" at bounding box center [588, 311] width 4 height 11
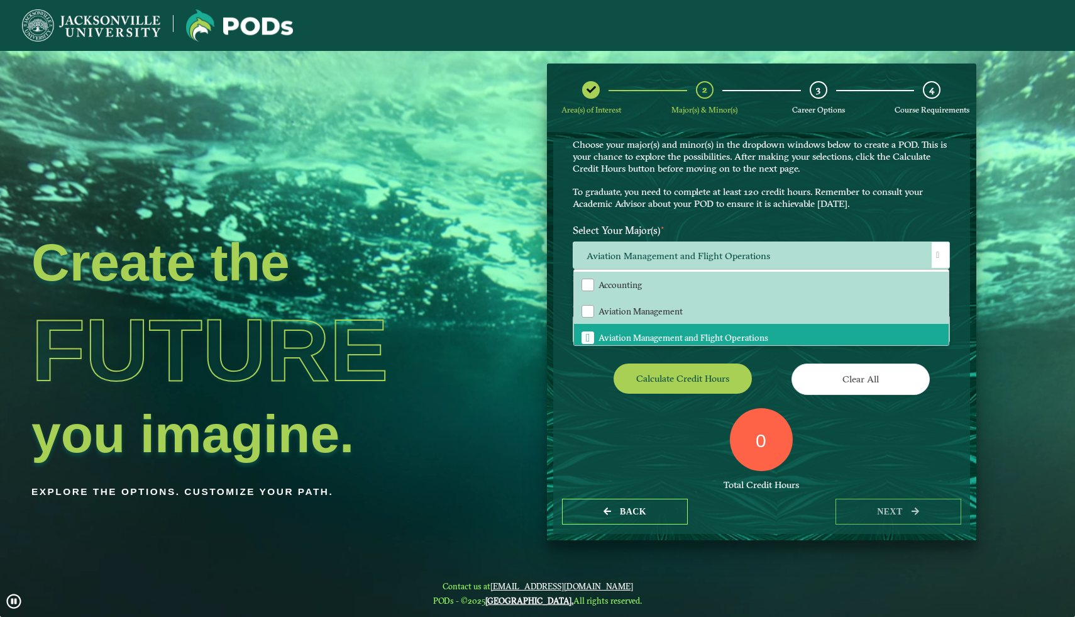
click at [571, 348] on div "Select Your Minor(s) Choose here" at bounding box center [761, 323] width 396 height 62
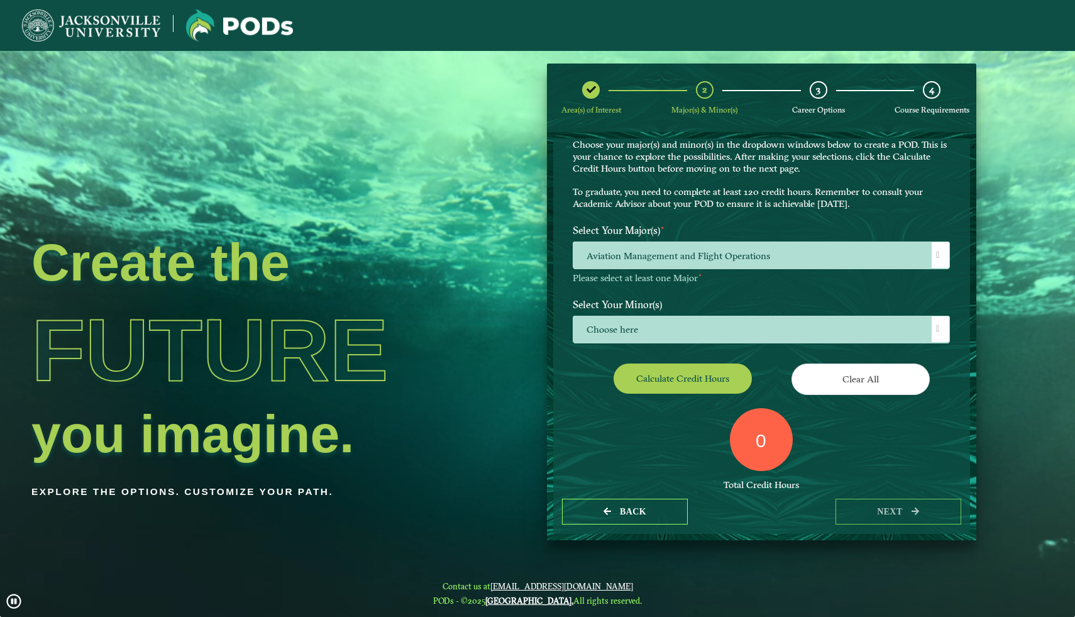
click at [664, 367] on button "Calculate credit hours" at bounding box center [683, 378] width 138 height 30
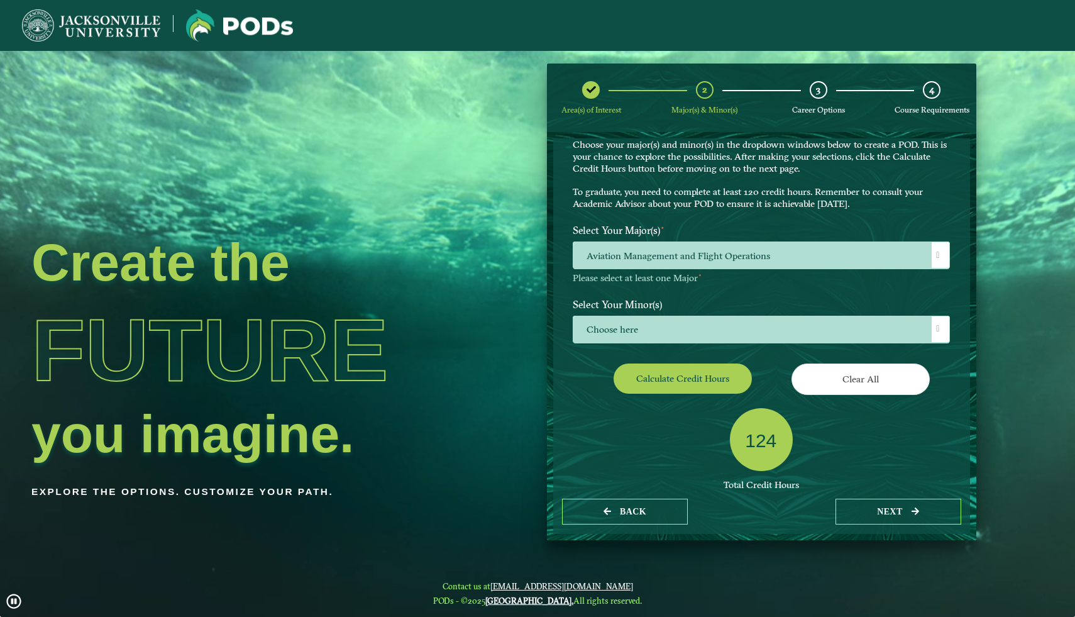
click at [888, 507] on button "next" at bounding box center [899, 512] width 126 height 26
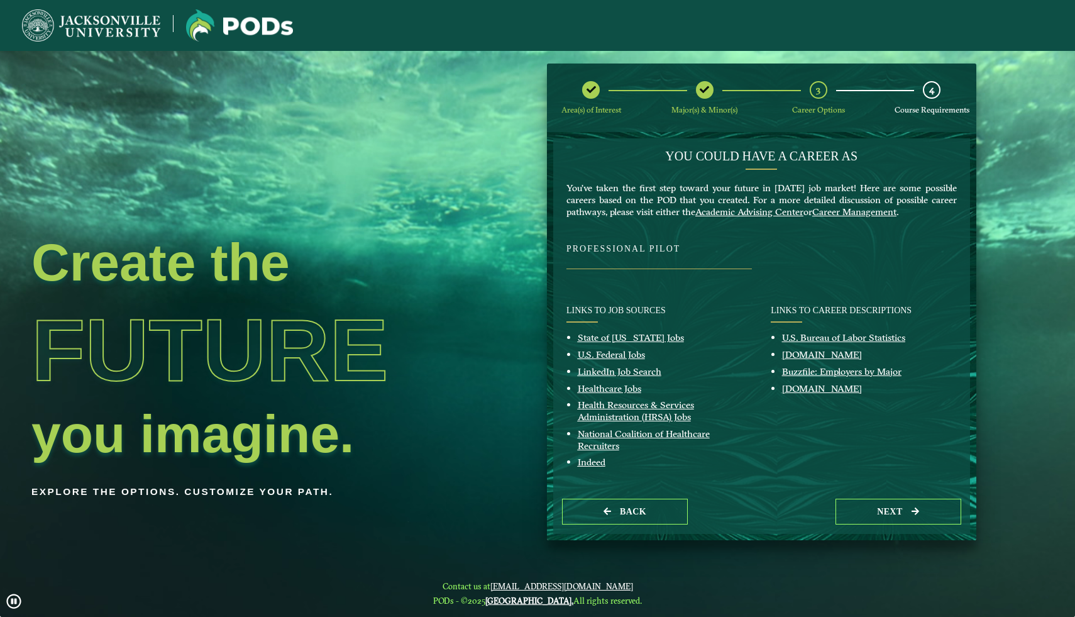
scroll to position [0, 0]
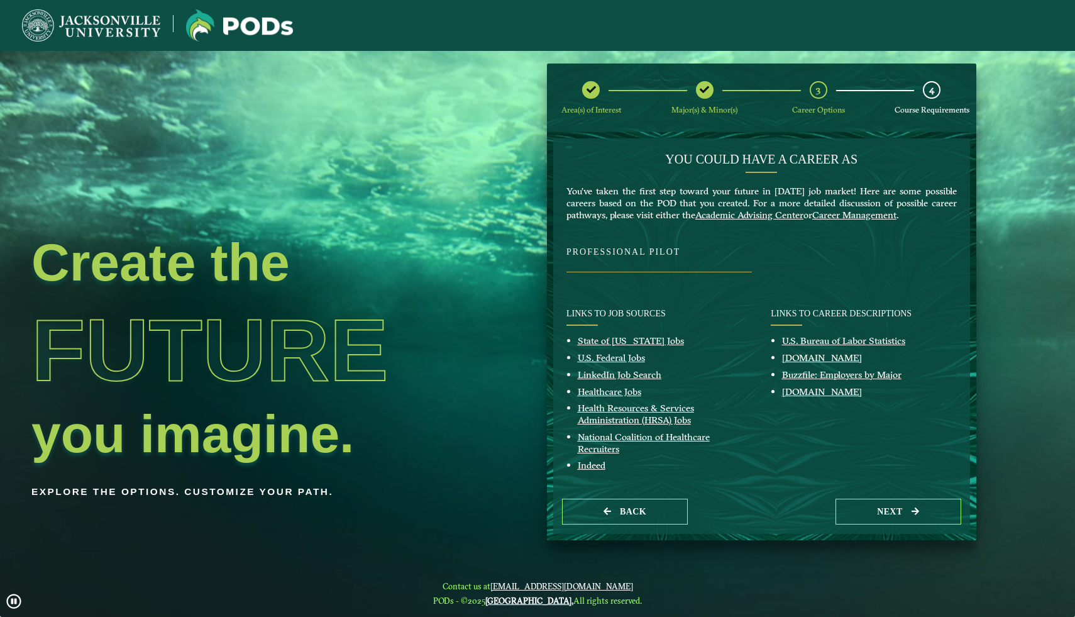
click at [639, 501] on button "Back" at bounding box center [625, 512] width 126 height 26
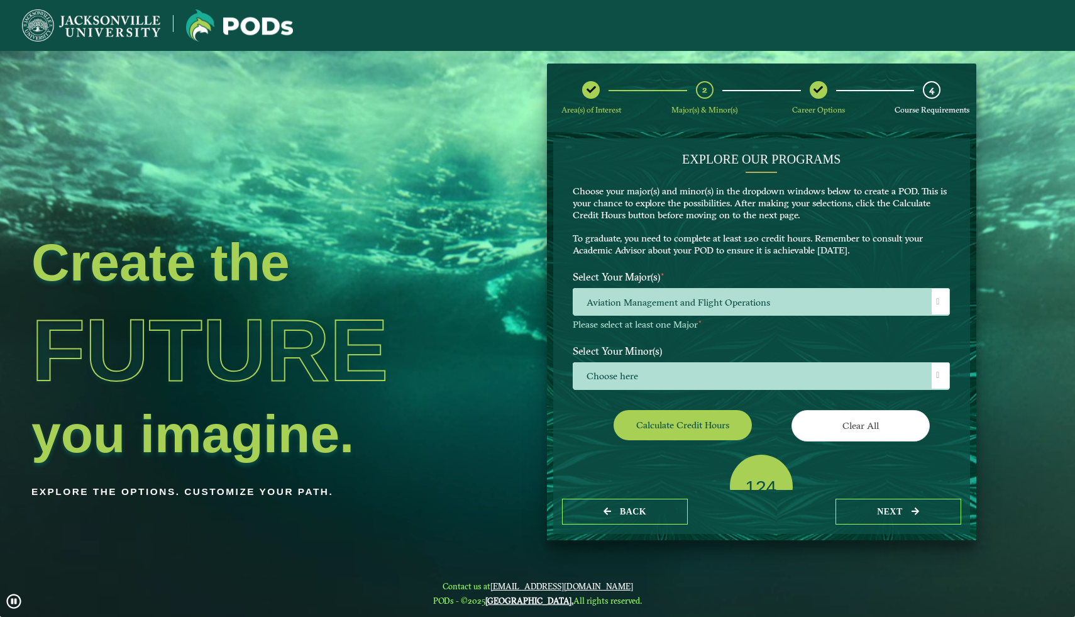
click at [858, 526] on div "Back next" at bounding box center [761, 511] width 417 height 43
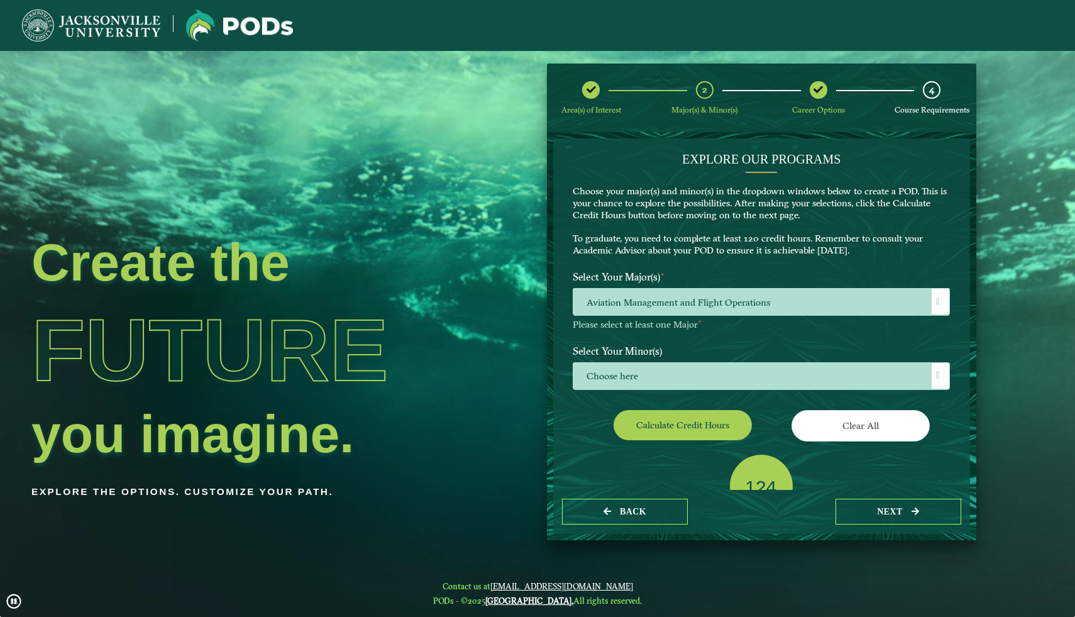
click at [851, 519] on button "next" at bounding box center [899, 512] width 126 height 26
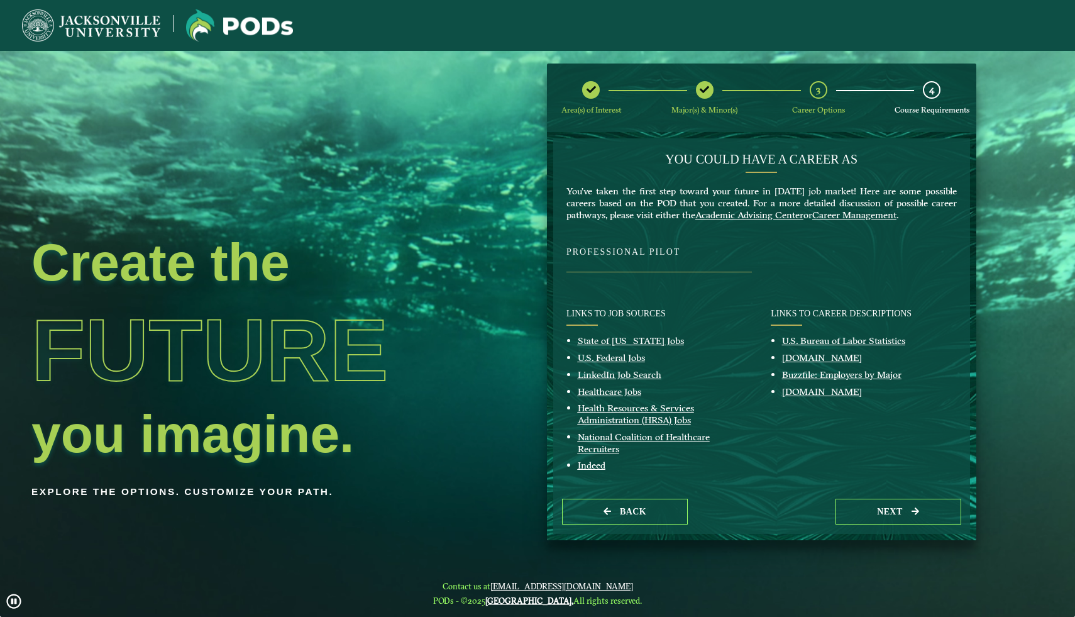
scroll to position [3, 0]
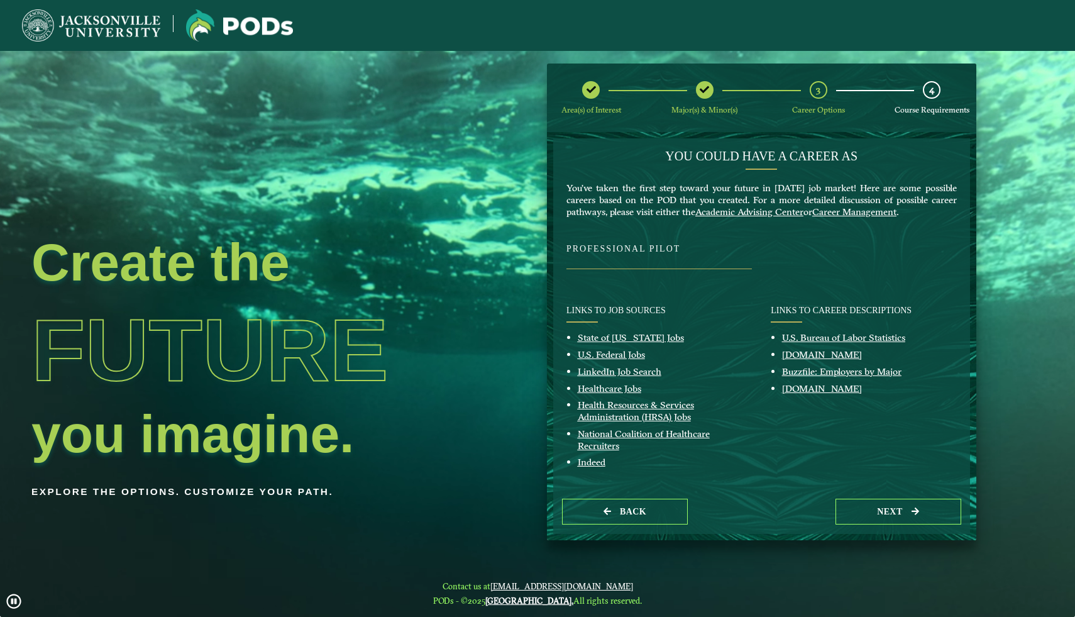
click at [870, 500] on button "next" at bounding box center [899, 512] width 126 height 26
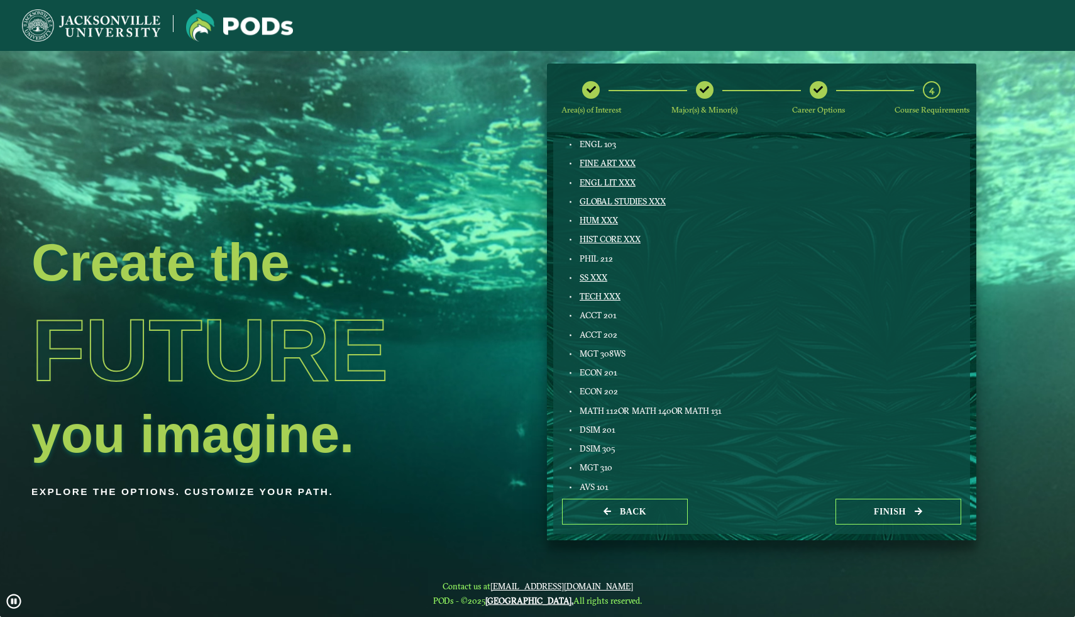
scroll to position [153, 0]
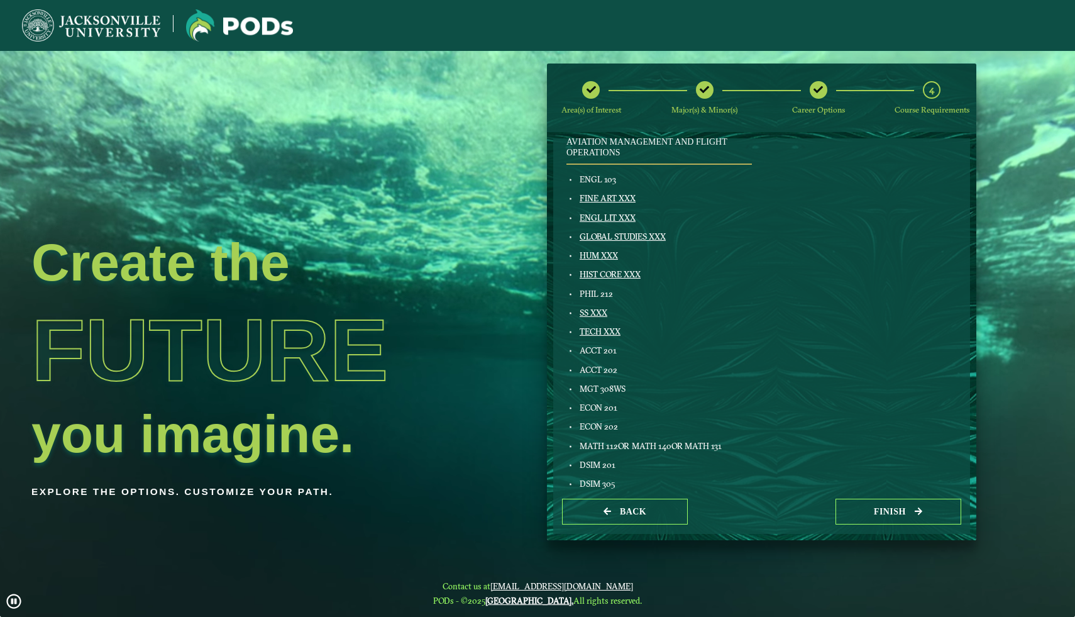
click at [820, 96] on div at bounding box center [819, 90] width 18 height 18
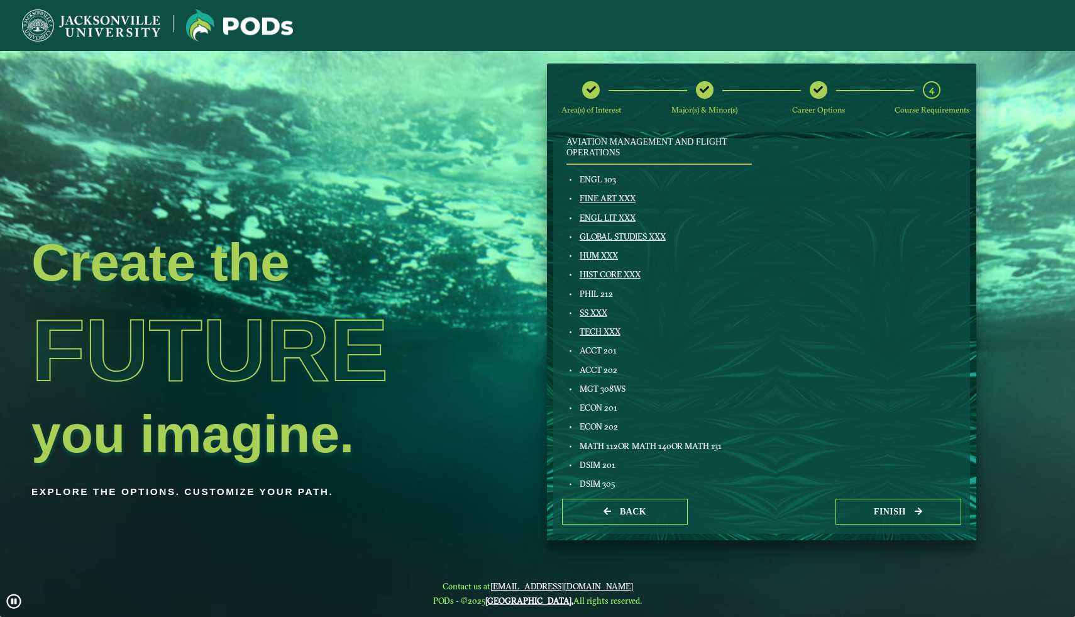
click at [820, 96] on div at bounding box center [819, 90] width 18 height 18
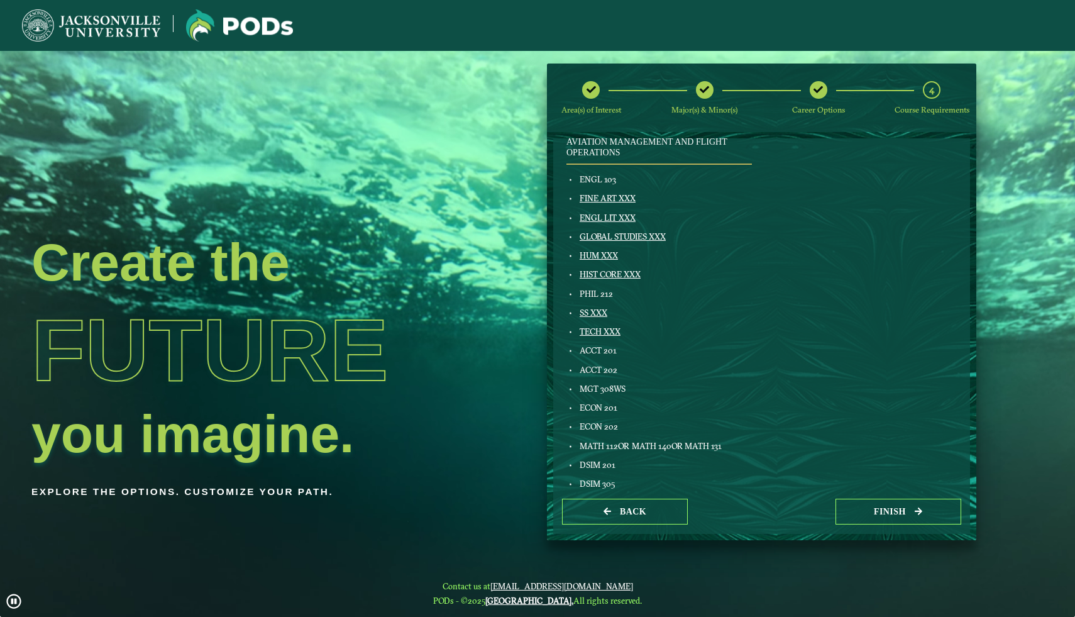
drag, startPoint x: 938, startPoint y: 105, endPoint x: 926, endPoint y: 290, distance: 185.2
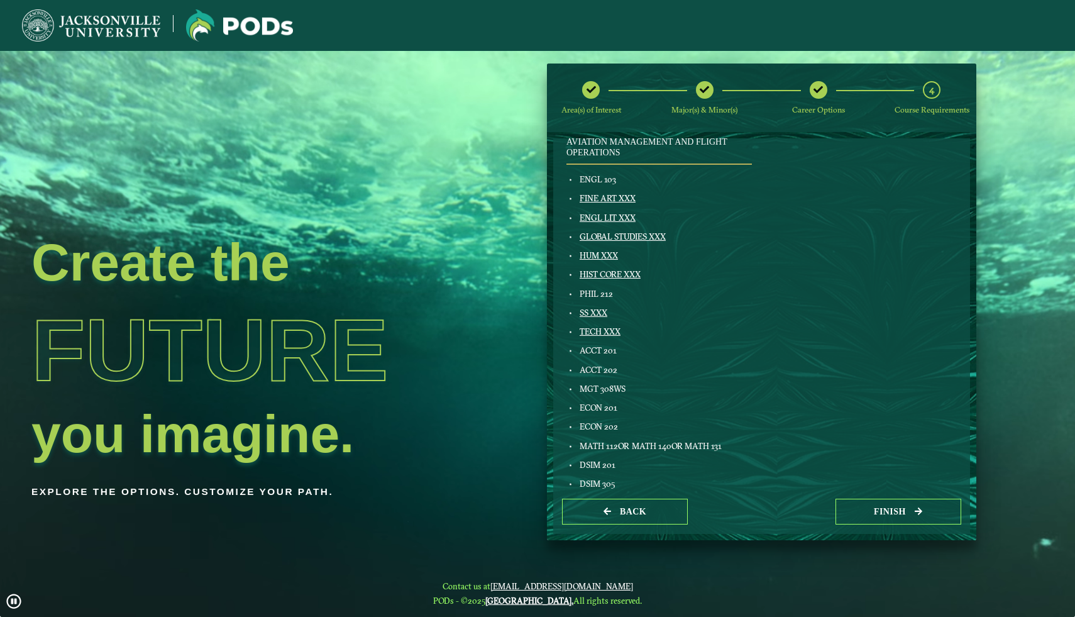
click at [938, 136] on nb-stepper "Area(s) of Interest Major(s) & Minor(s) Career Options 4 Course Requirements Co…" at bounding box center [761, 301] width 429 height 477
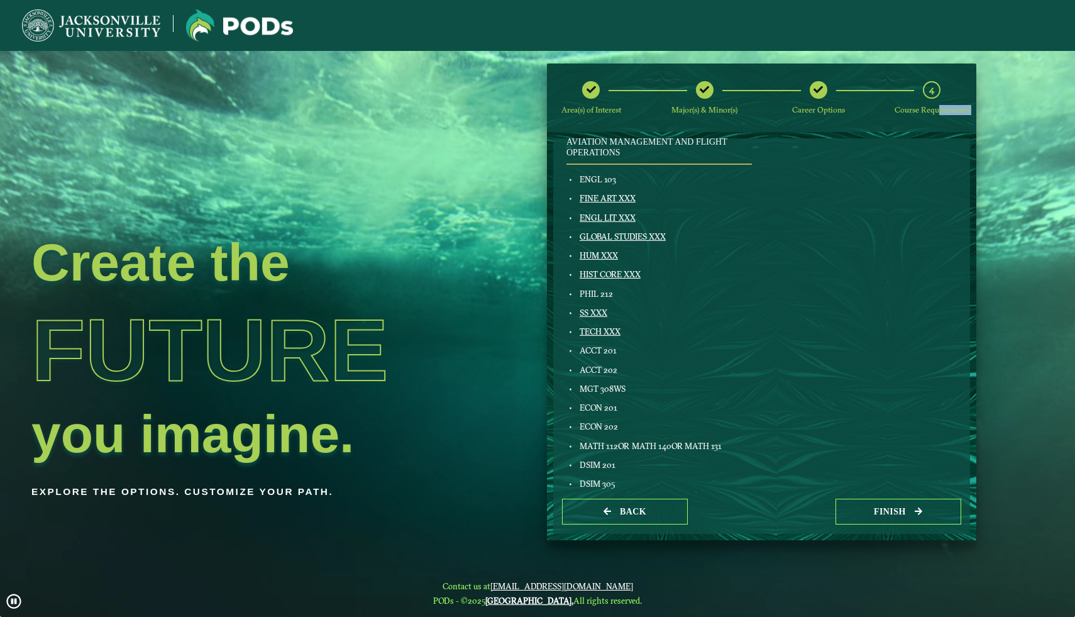
click at [909, 515] on button "Finish" at bounding box center [899, 512] width 126 height 26
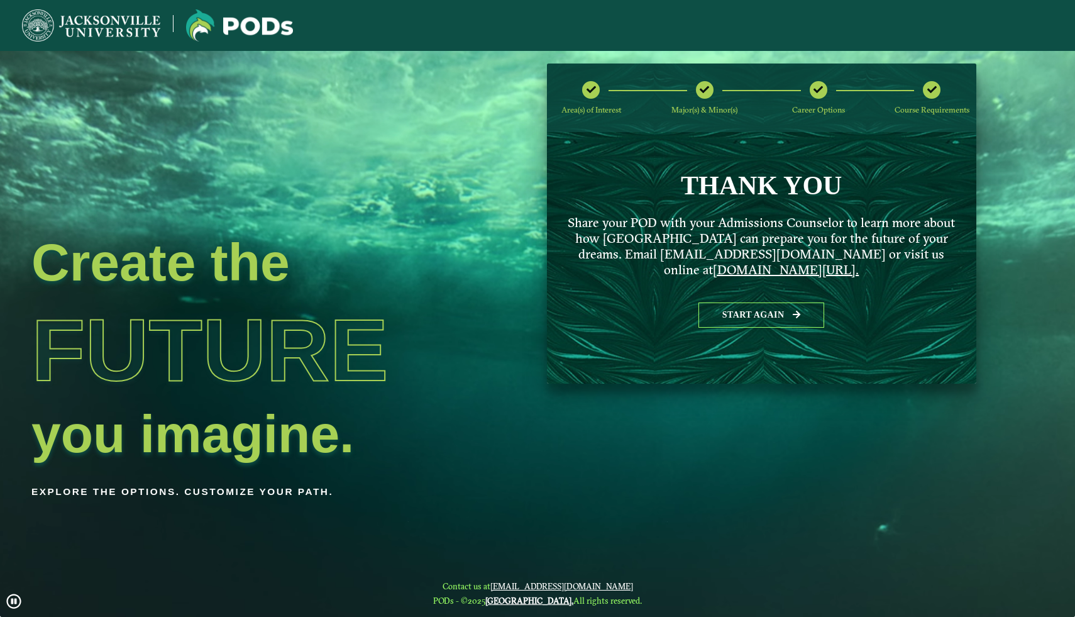
click at [866, 250] on p "Share your POD with your Admissions Counselor to learn more about how [GEOGRAPH…" at bounding box center [762, 245] width 398 height 63
